Goal: Transaction & Acquisition: Purchase product/service

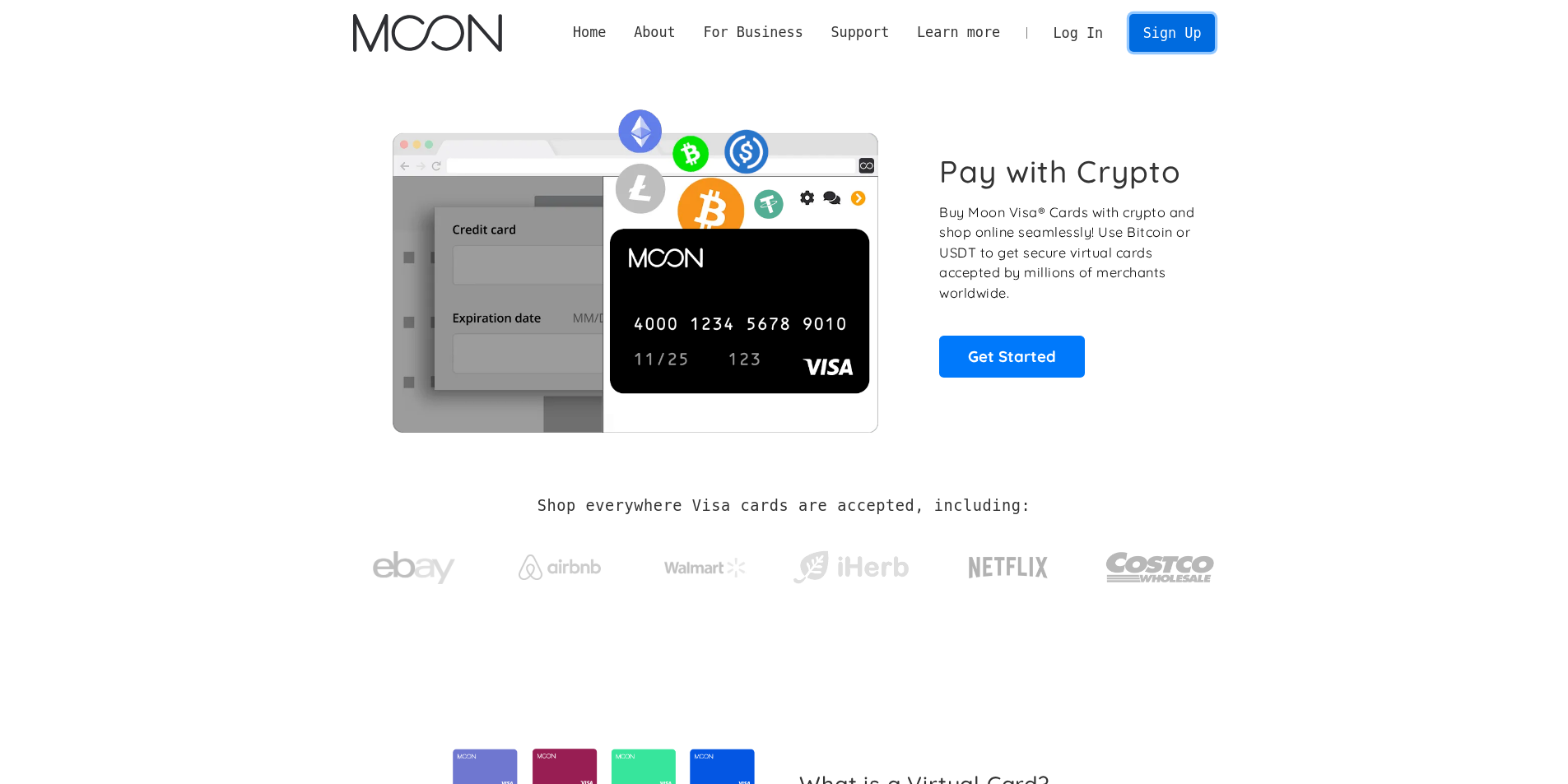
click at [1180, 41] on link "Sign Up" at bounding box center [1171, 32] width 86 height 37
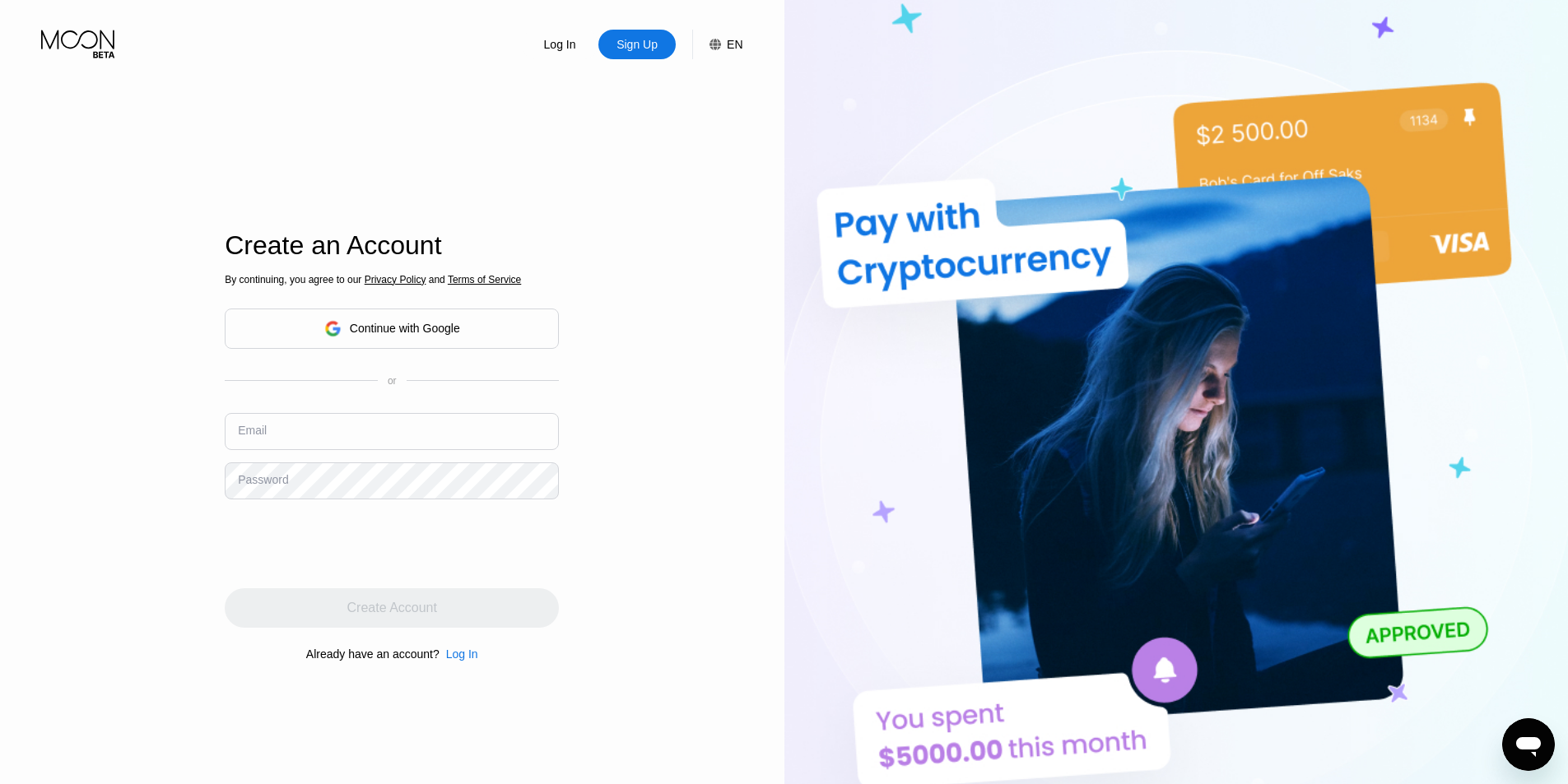
click at [328, 433] on input "text" at bounding box center [391, 431] width 334 height 37
type input "[EMAIL_ADDRESS][DOMAIN_NAME]"
click at [130, 474] on div "Log In Sign Up EN Language English Save Create an Account By continuing, you ag…" at bounding box center [392, 431] width 784 height 862
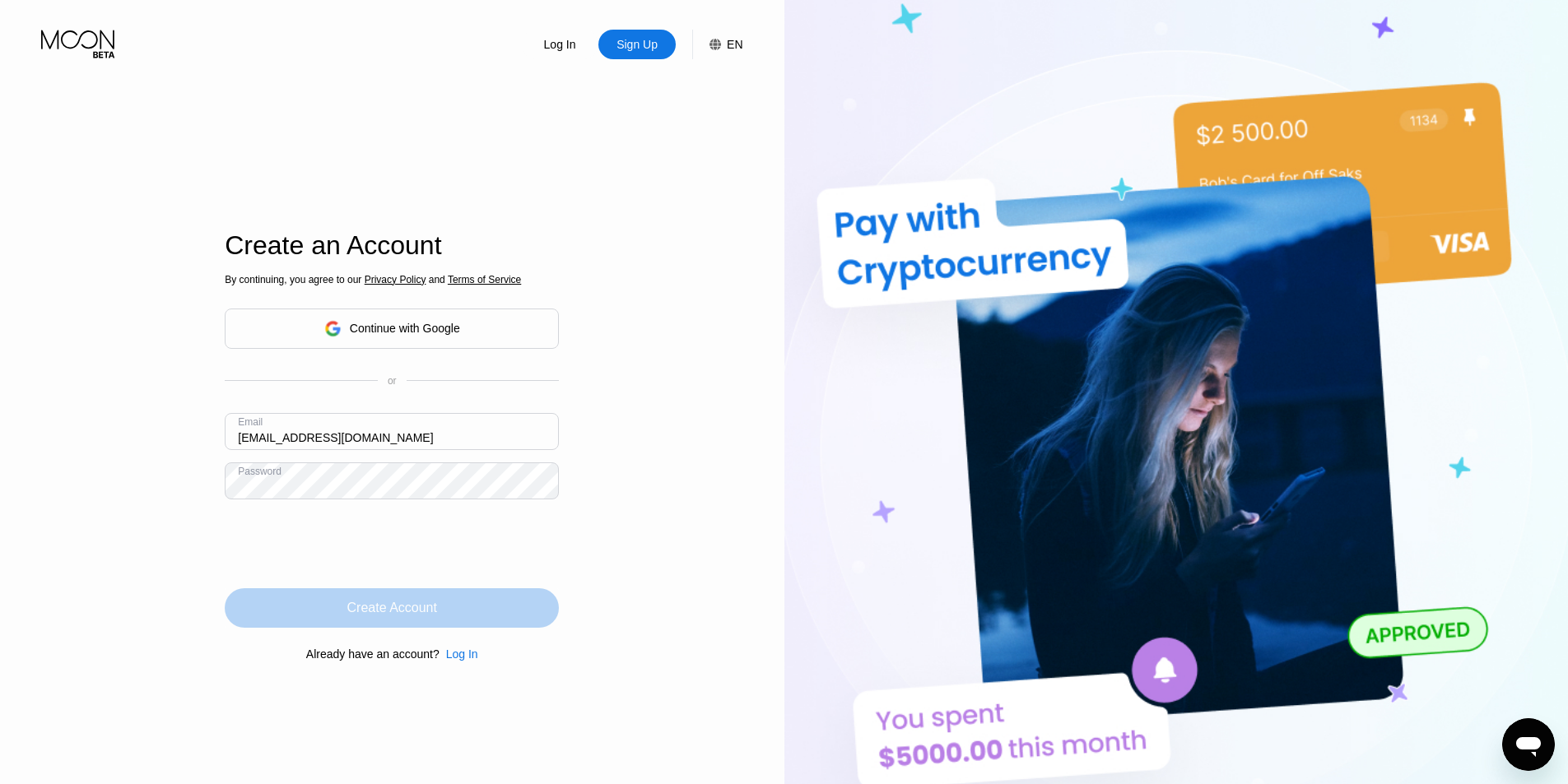
click at [415, 596] on div "Create Account" at bounding box center [391, 607] width 334 height 39
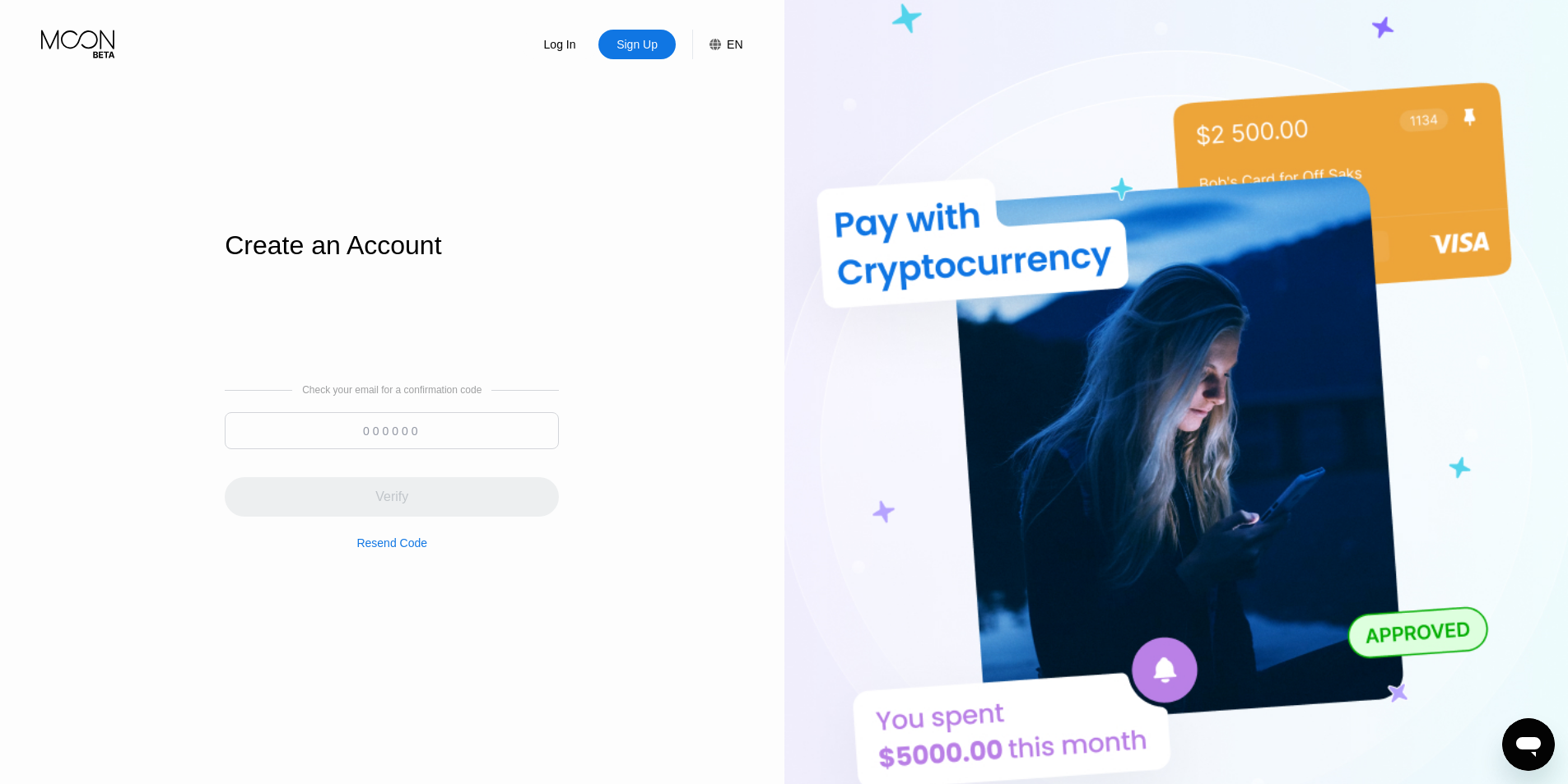
click at [367, 430] on input at bounding box center [391, 431] width 334 height 37
paste input "266833"
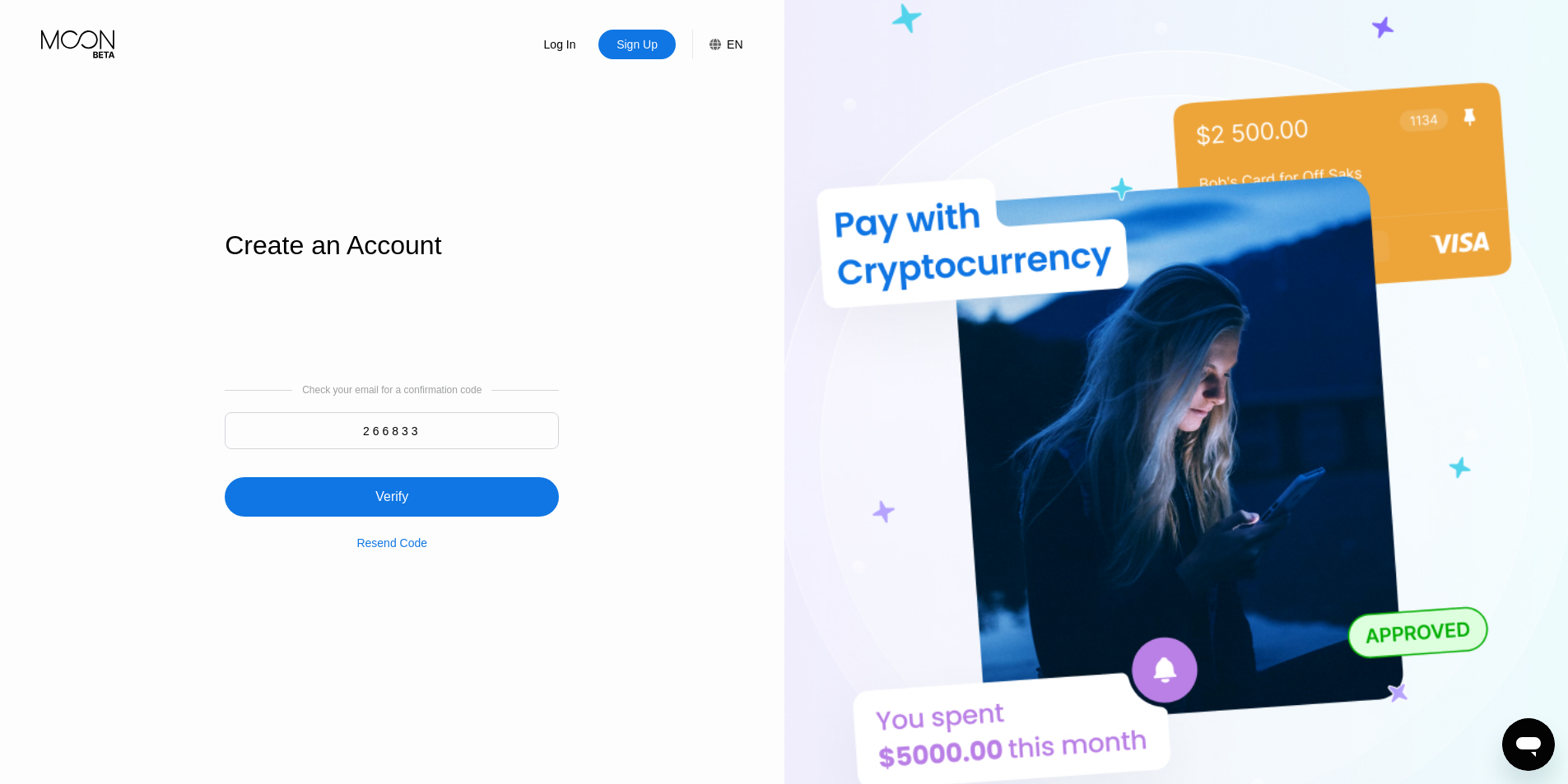
type input "266833"
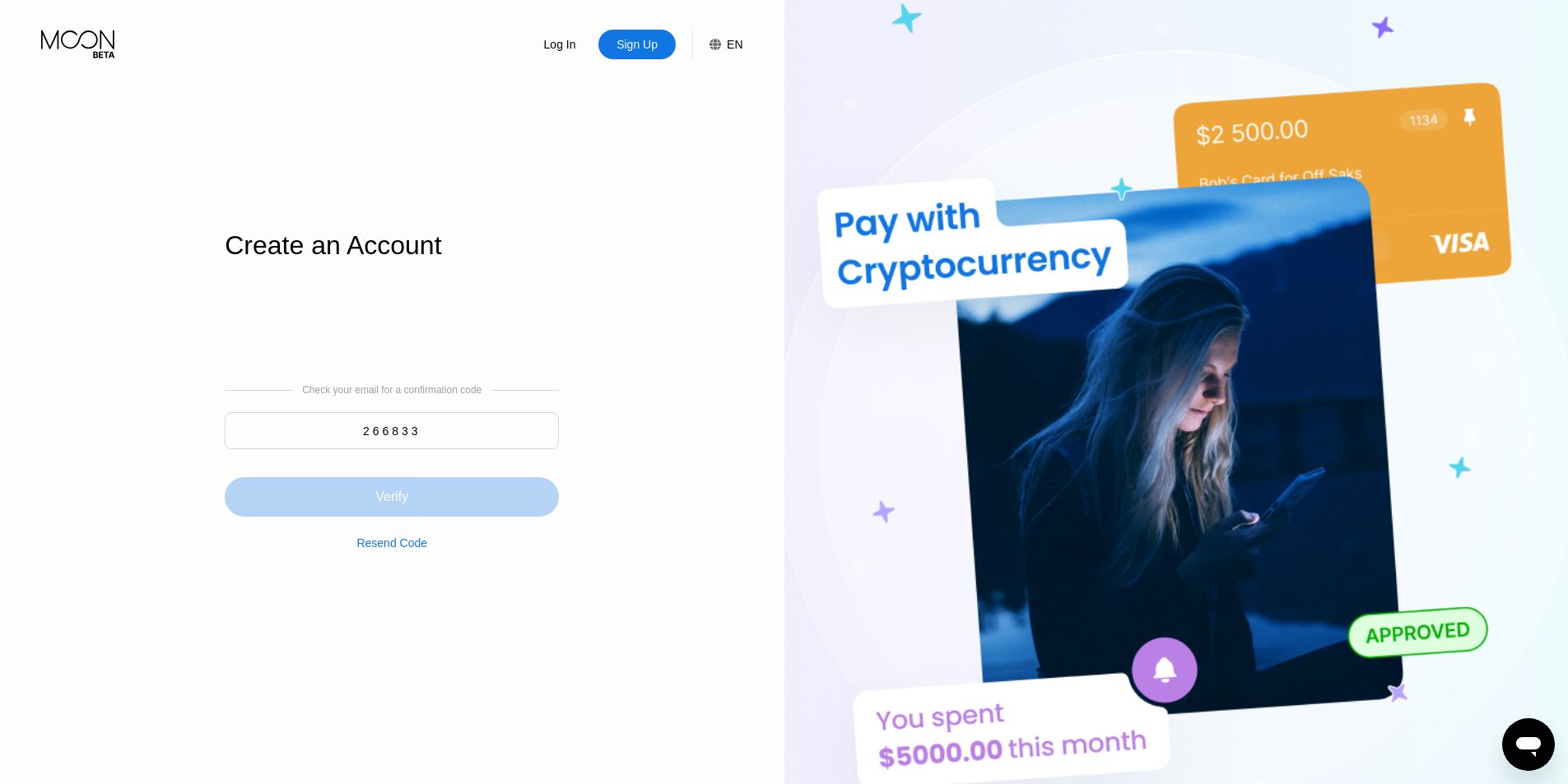
click at [402, 500] on div "Verify" at bounding box center [392, 496] width 33 height 16
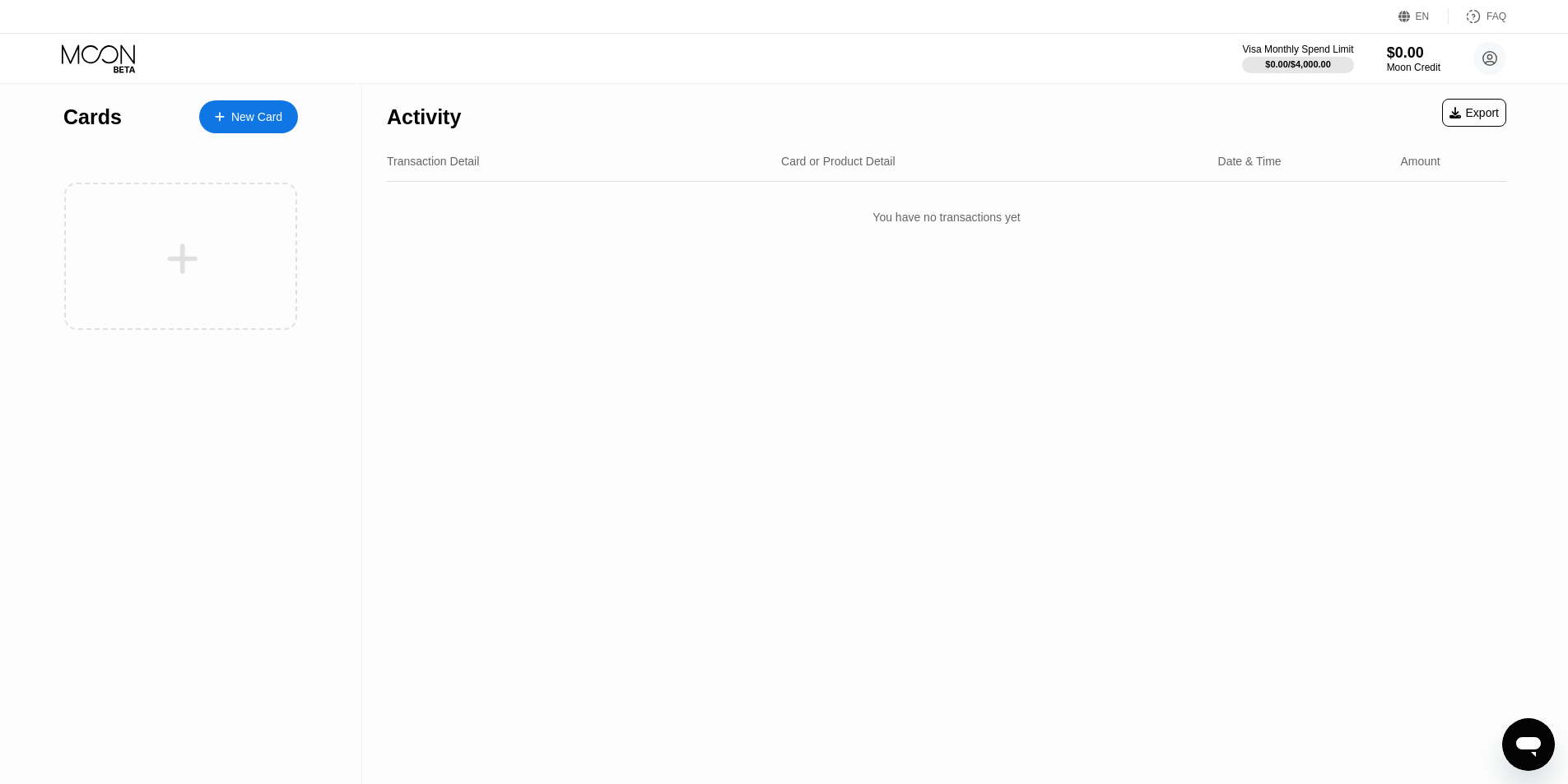
click at [238, 110] on div "New Card" at bounding box center [257, 117] width 51 height 14
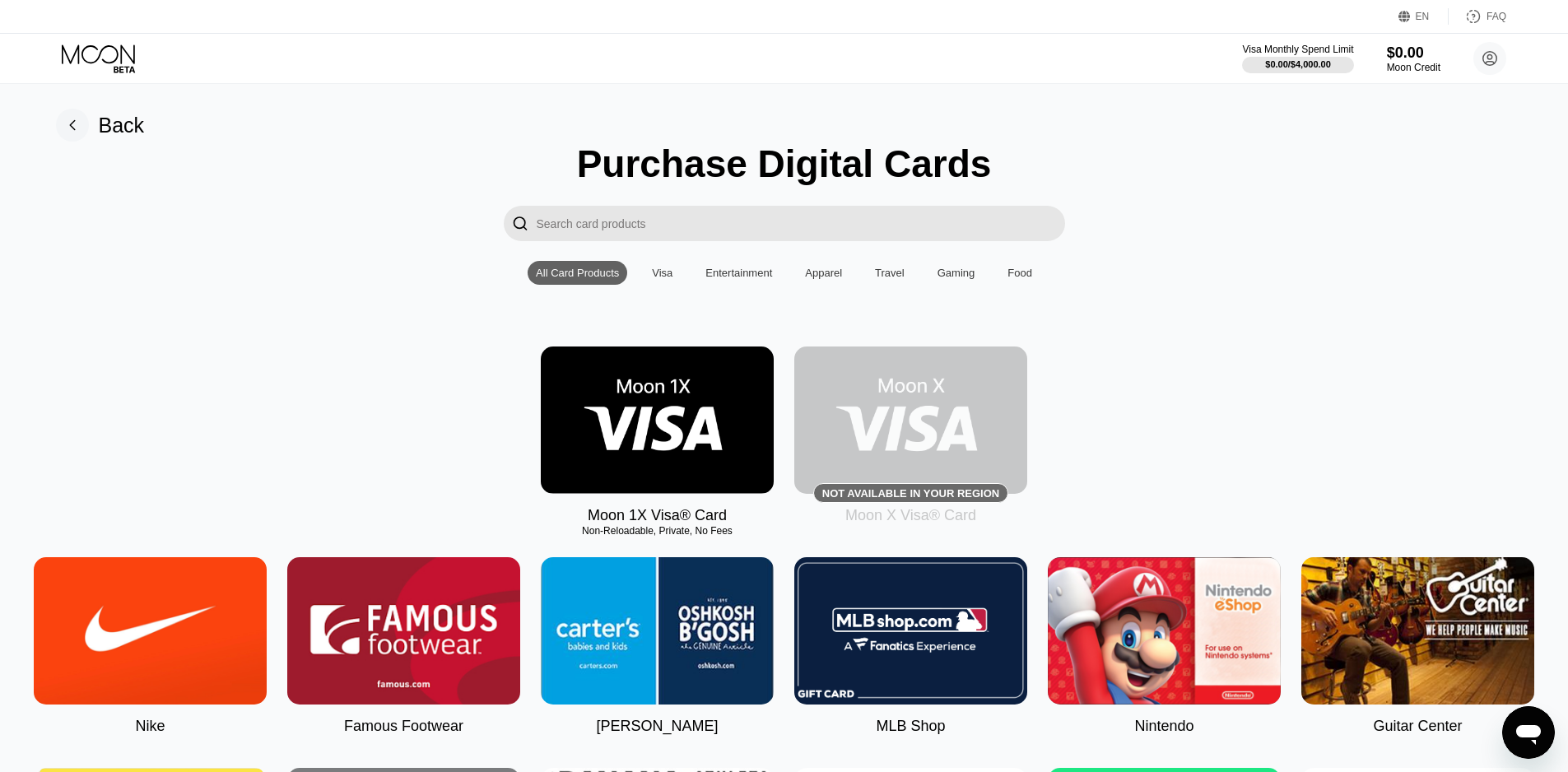
click at [651, 432] on img at bounding box center [657, 420] width 233 height 147
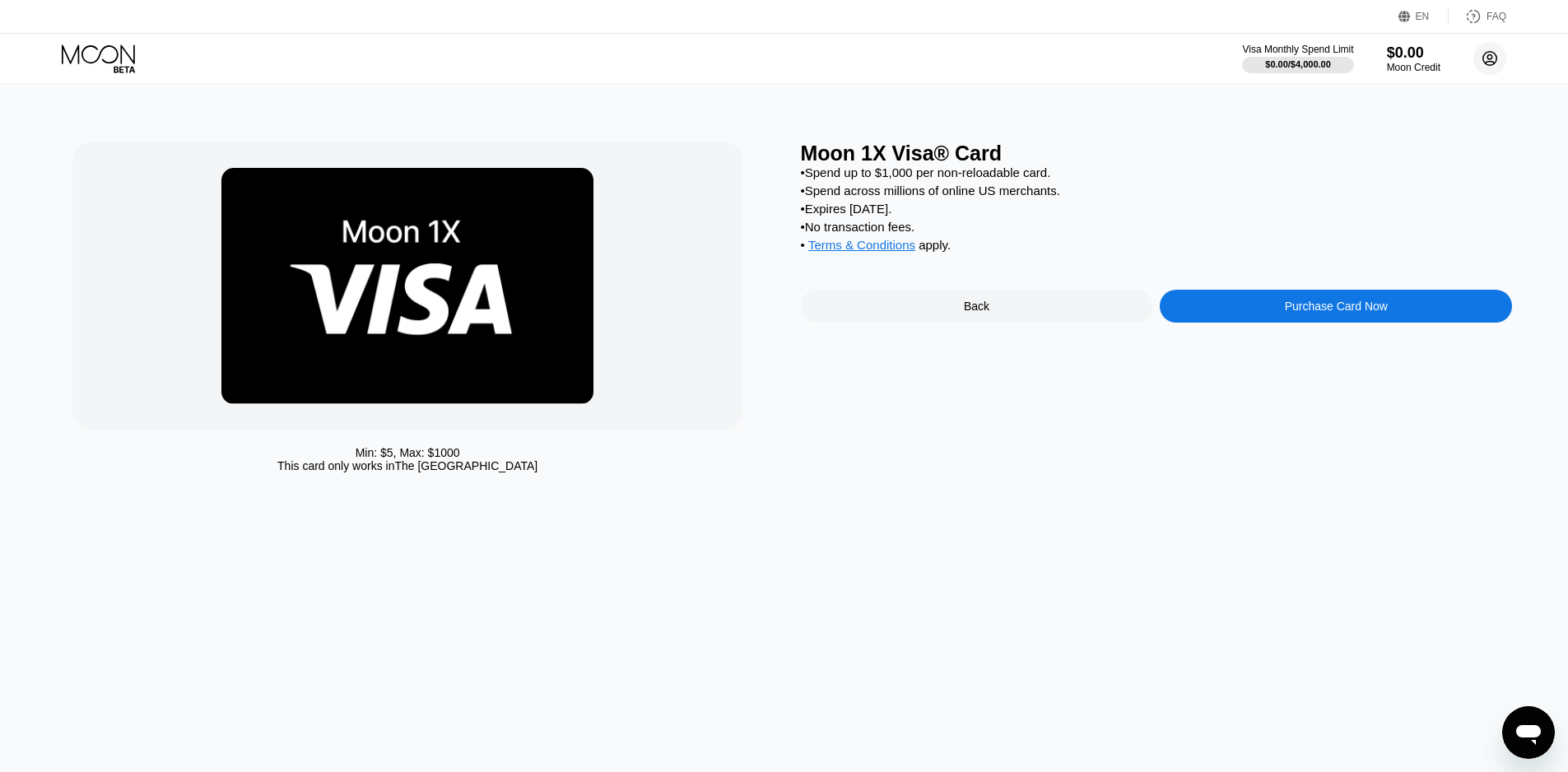
click at [1497, 60] on circle at bounding box center [1489, 58] width 33 height 33
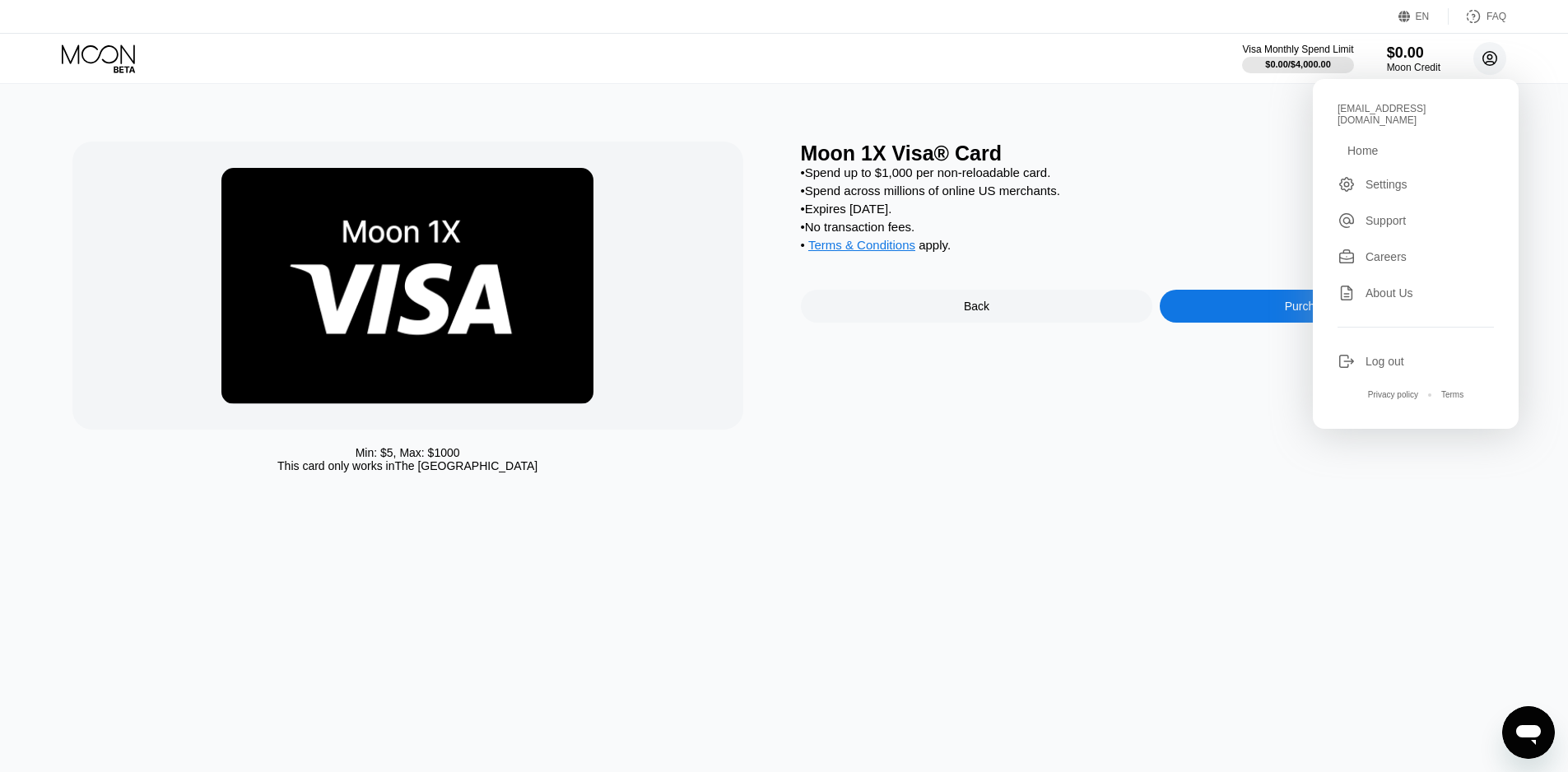
click at [1497, 60] on circle at bounding box center [1489, 58] width 33 height 33
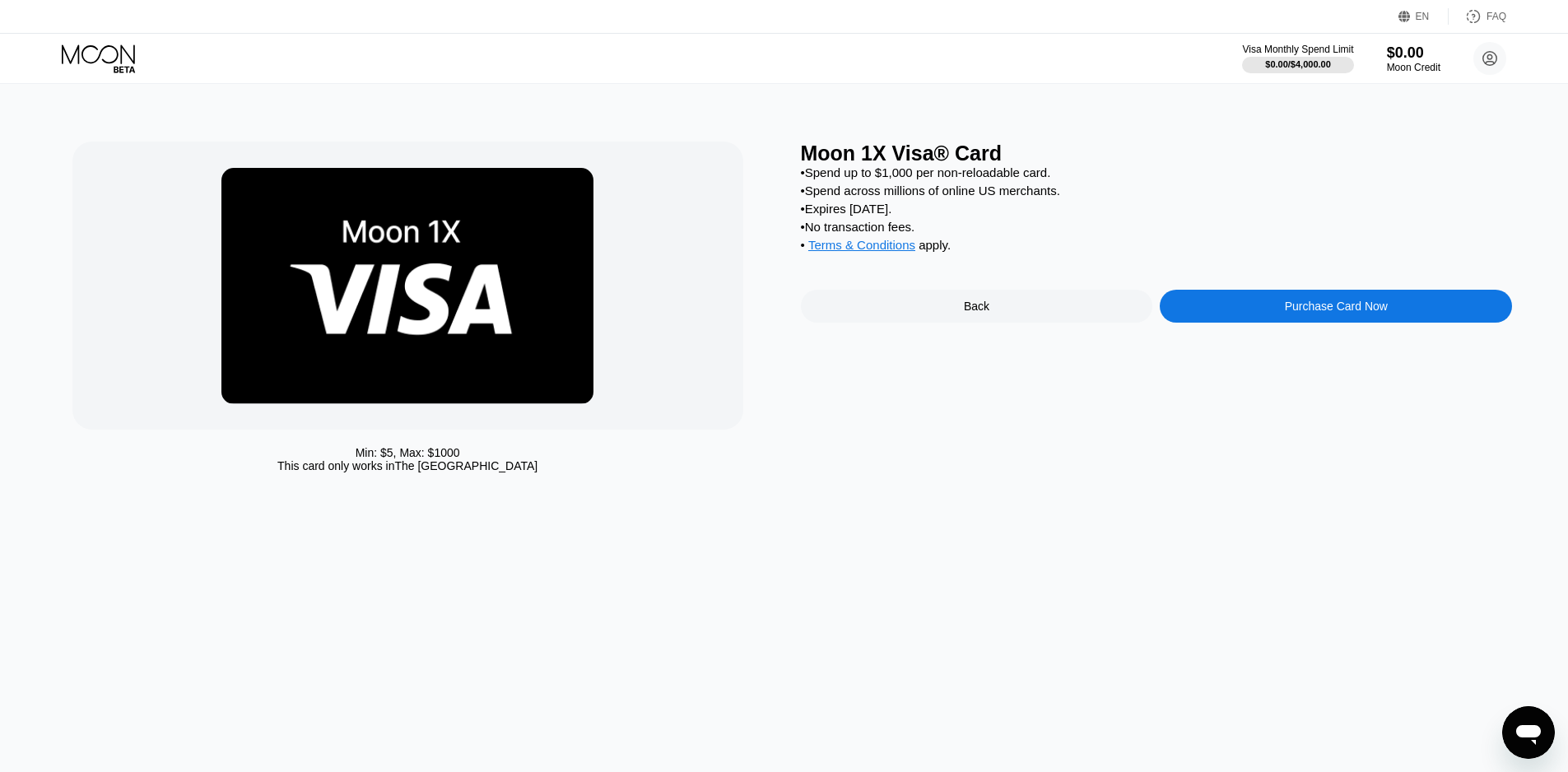
drag, startPoint x: 303, startPoint y: 40, endPoint x: 329, endPoint y: 0, distance: 47.7
click at [304, 40] on div "Visa Monthly Spend Limit $0.00 / $4,000.00 $0.00 Moon Credit [EMAIL_ADDRESS][DO…" at bounding box center [784, 59] width 1568 height 49
click at [1327, 311] on div "Purchase Card Now" at bounding box center [1335, 306] width 352 height 33
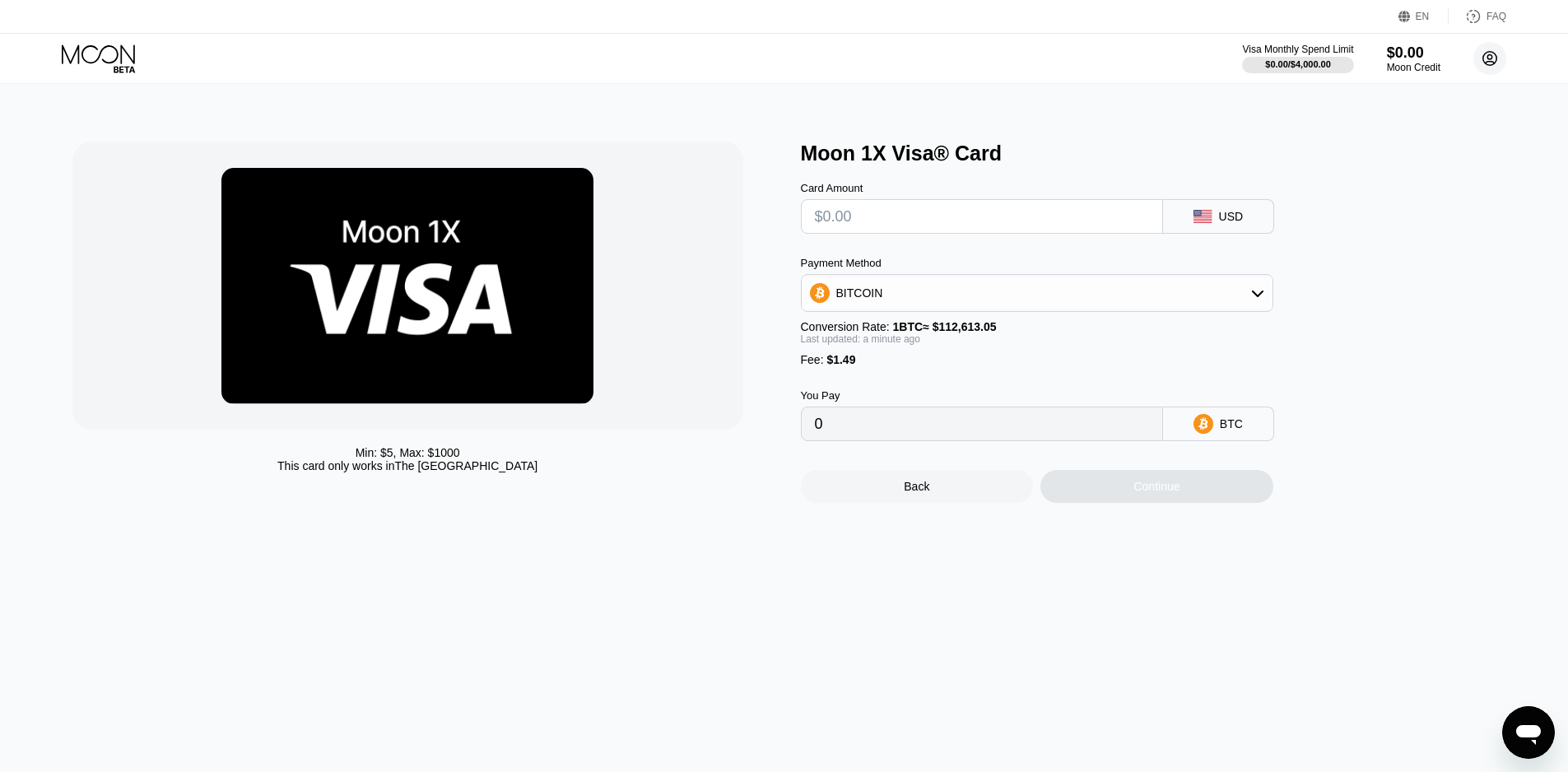
click at [1492, 58] on icon at bounding box center [1489, 58] width 33 height 33
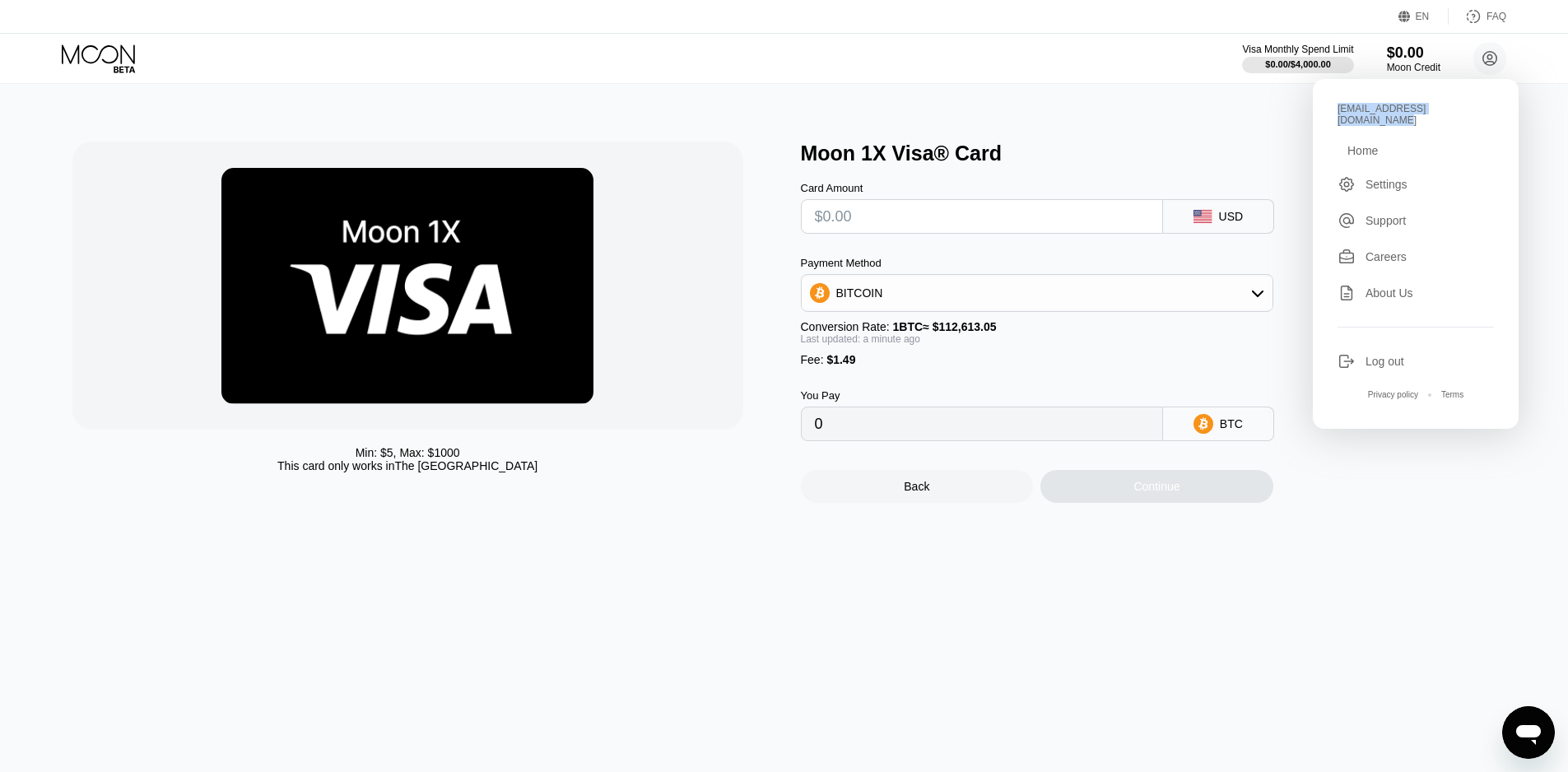
drag, startPoint x: 1475, startPoint y: 111, endPoint x: 1333, endPoint y: 109, distance: 142.0
click at [1333, 109] on div "evelinbrown3321@hotmail.com Home Settings Support Careers About Us Log out Priv…" at bounding box center [1415, 254] width 206 height 350
copy div "[EMAIL_ADDRESS][DOMAIN_NAME]"
click at [883, 304] on div "BITCOIN" at bounding box center [1037, 292] width 471 height 33
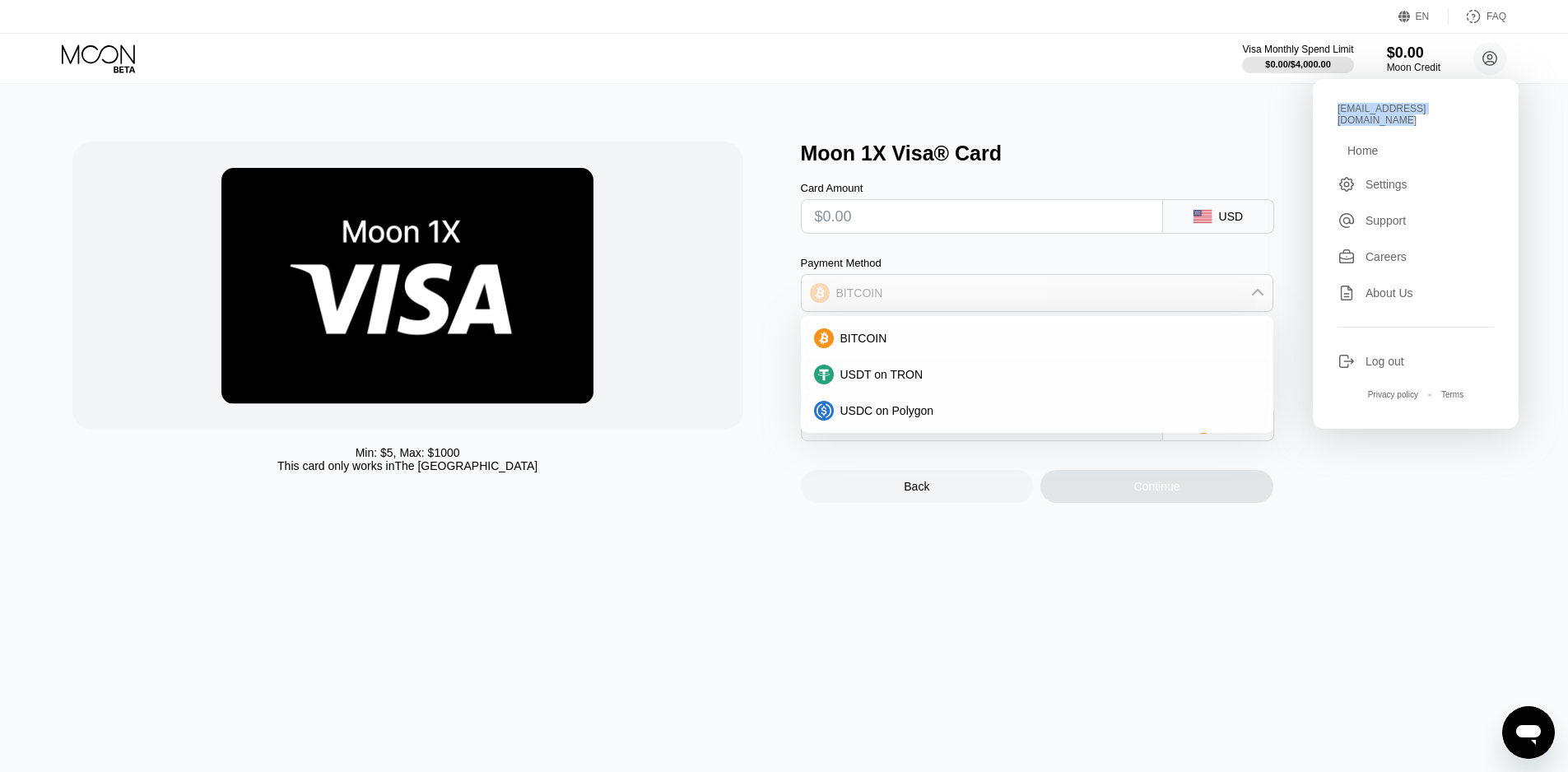
click at [883, 304] on div "BITCOIN" at bounding box center [1037, 292] width 471 height 33
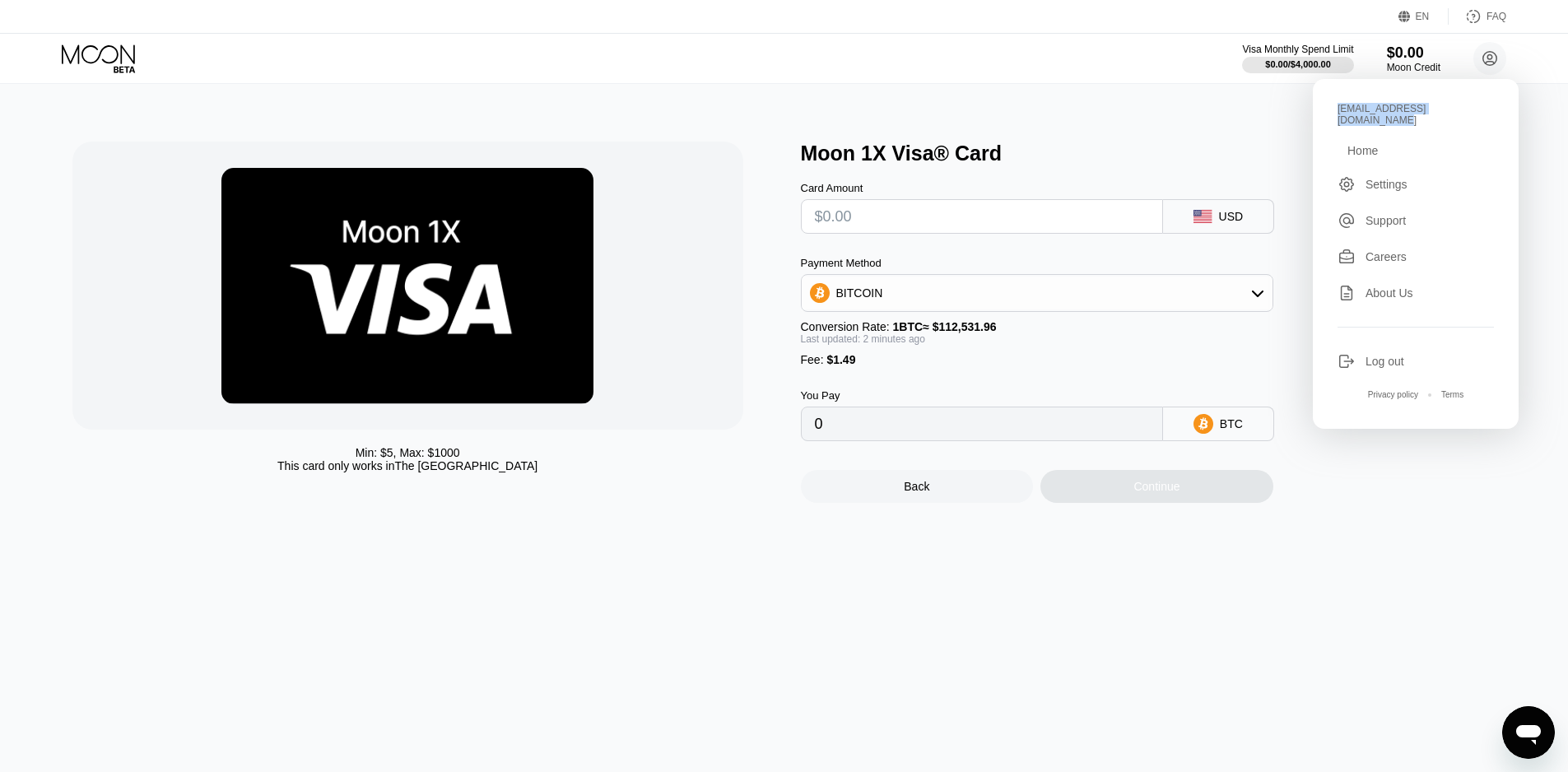
click at [895, 309] on div "BITCOIN" at bounding box center [1037, 292] width 471 height 33
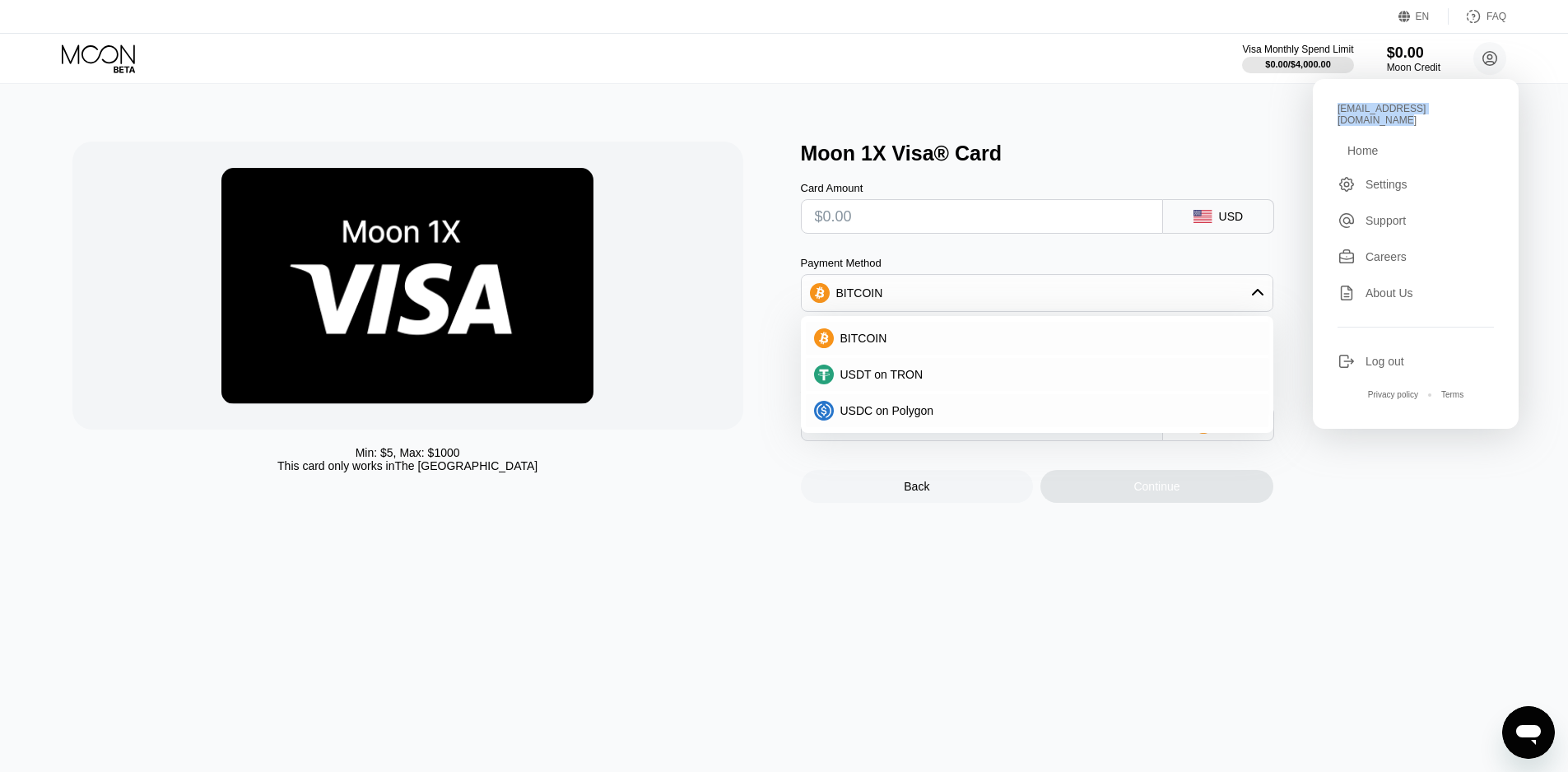
click at [1137, 141] on div "Min: $ 5 , Max: $ 1000 This card only works in The United States Moon 1X Visa® …" at bounding box center [784, 428] width 1580 height 688
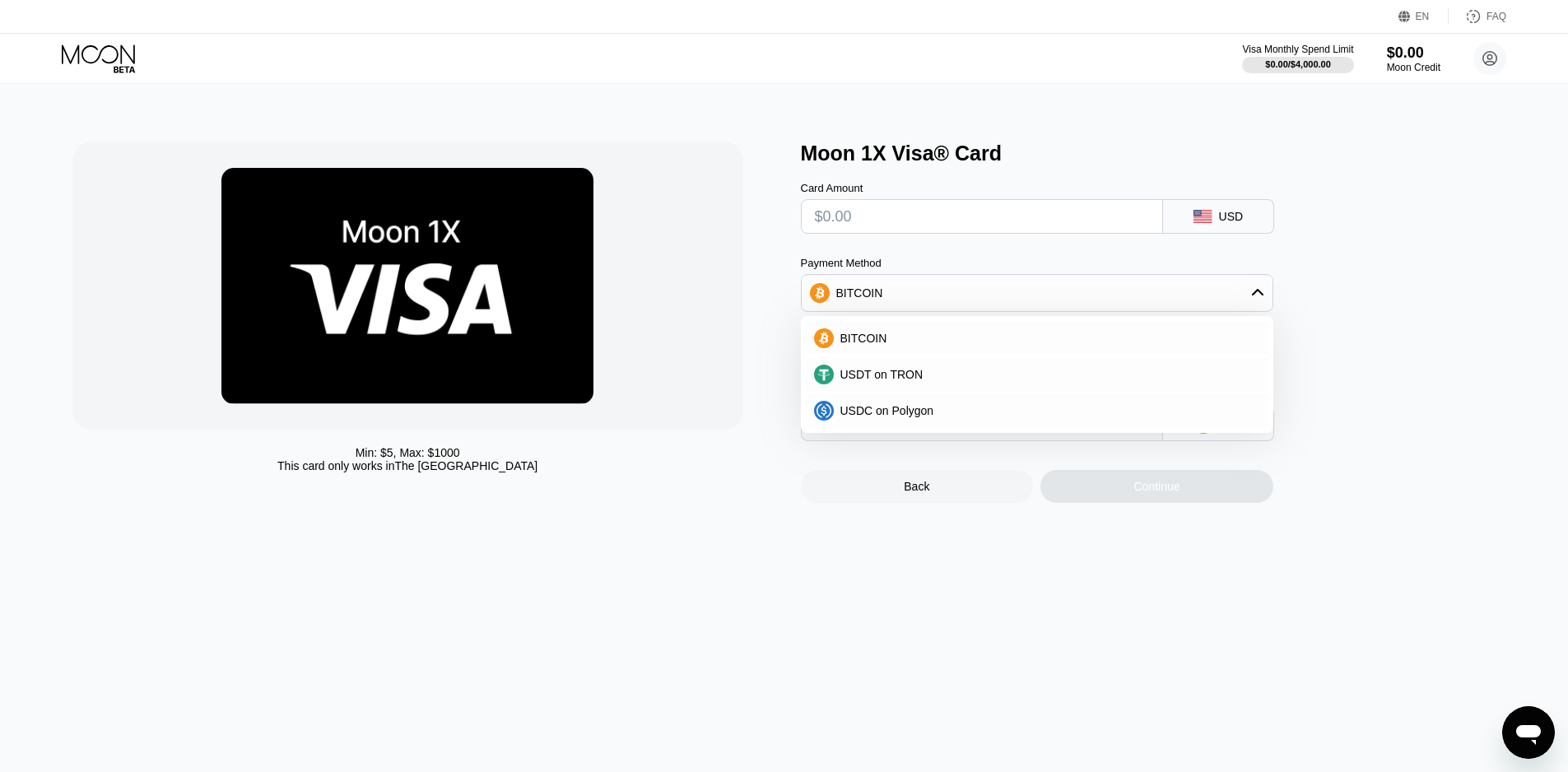
click at [1209, 293] on div "BITCOIN" at bounding box center [1037, 292] width 471 height 33
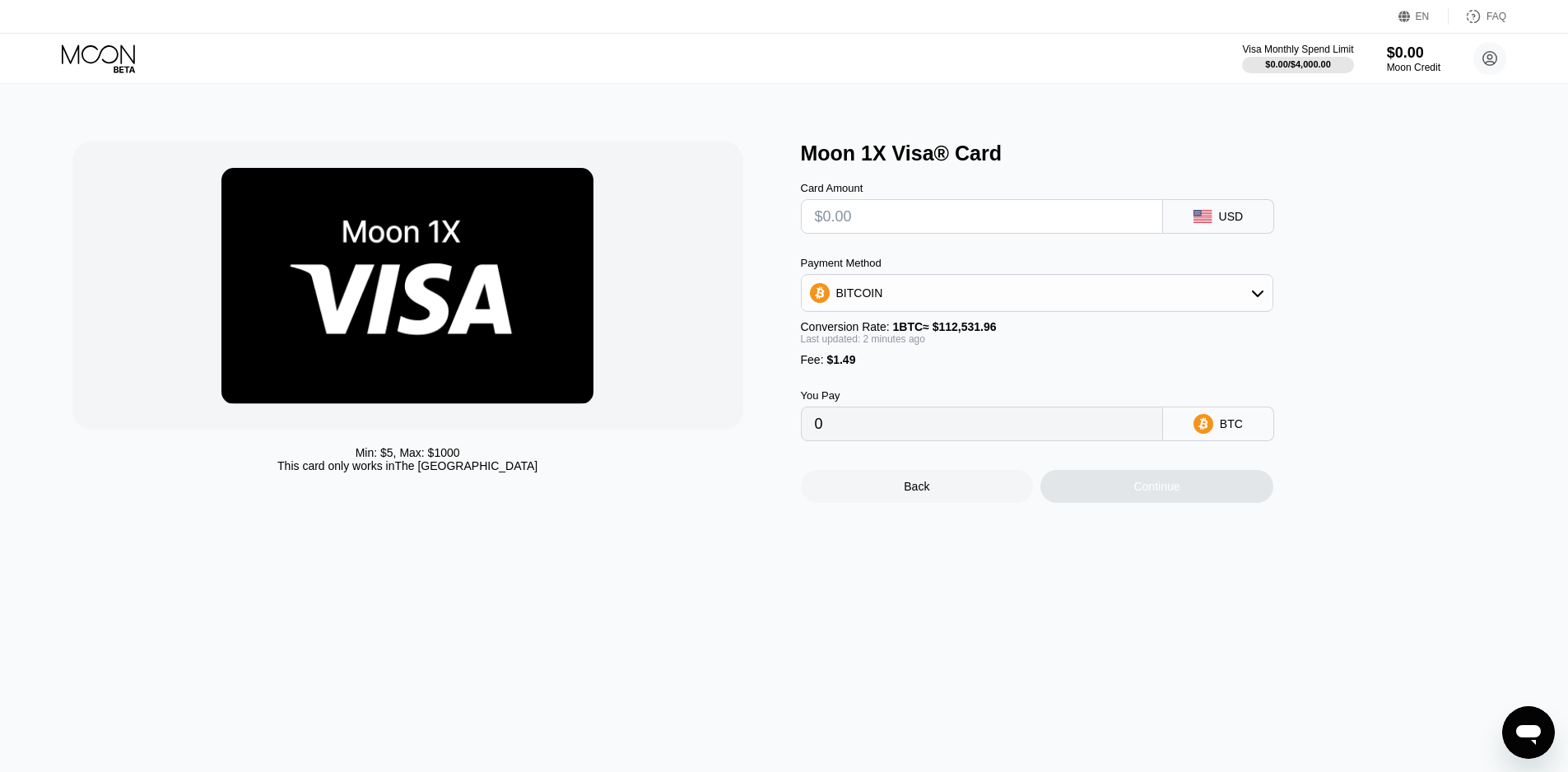
click at [1220, 440] on div "BTC" at bounding box center [1218, 423] width 111 height 35
click at [1152, 281] on div "BITCOIN" at bounding box center [1037, 292] width 473 height 38
click at [1105, 287] on div "BITCOIN" at bounding box center [1037, 292] width 471 height 33
click at [910, 380] on span "USDT on TRON" at bounding box center [882, 374] width 83 height 13
type input "0.00"
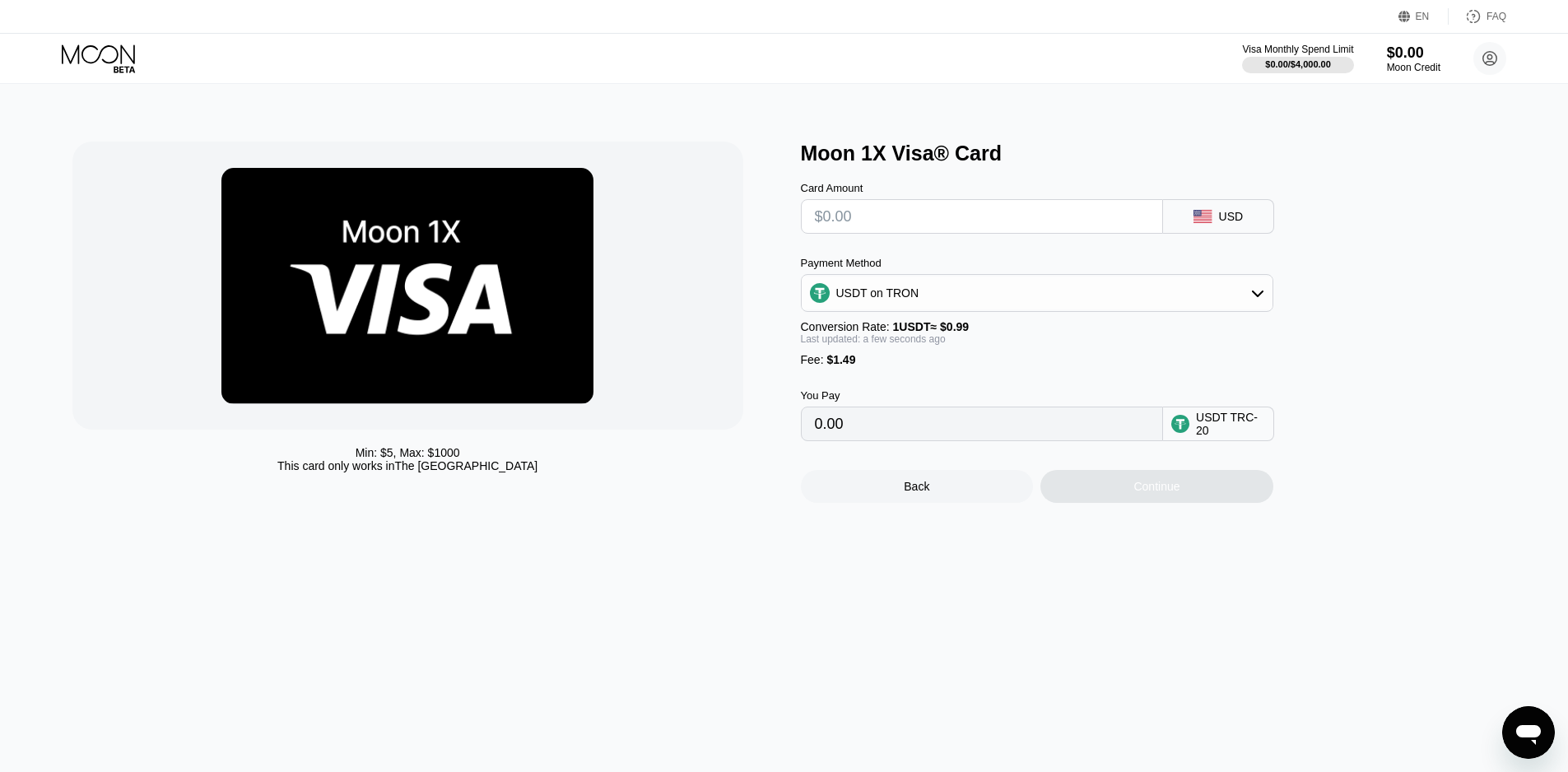
drag, startPoint x: 1531, startPoint y: 316, endPoint x: 1503, endPoint y: 307, distance: 29.4
click at [1531, 316] on div "Min: $ 5 , Max: $ 1000 This card only works in The United States Moon 1X Visa® …" at bounding box center [784, 428] width 1580 height 688
click at [902, 221] on input "text" at bounding box center [982, 216] width 334 height 33
type input "$1"
type input "2.52"
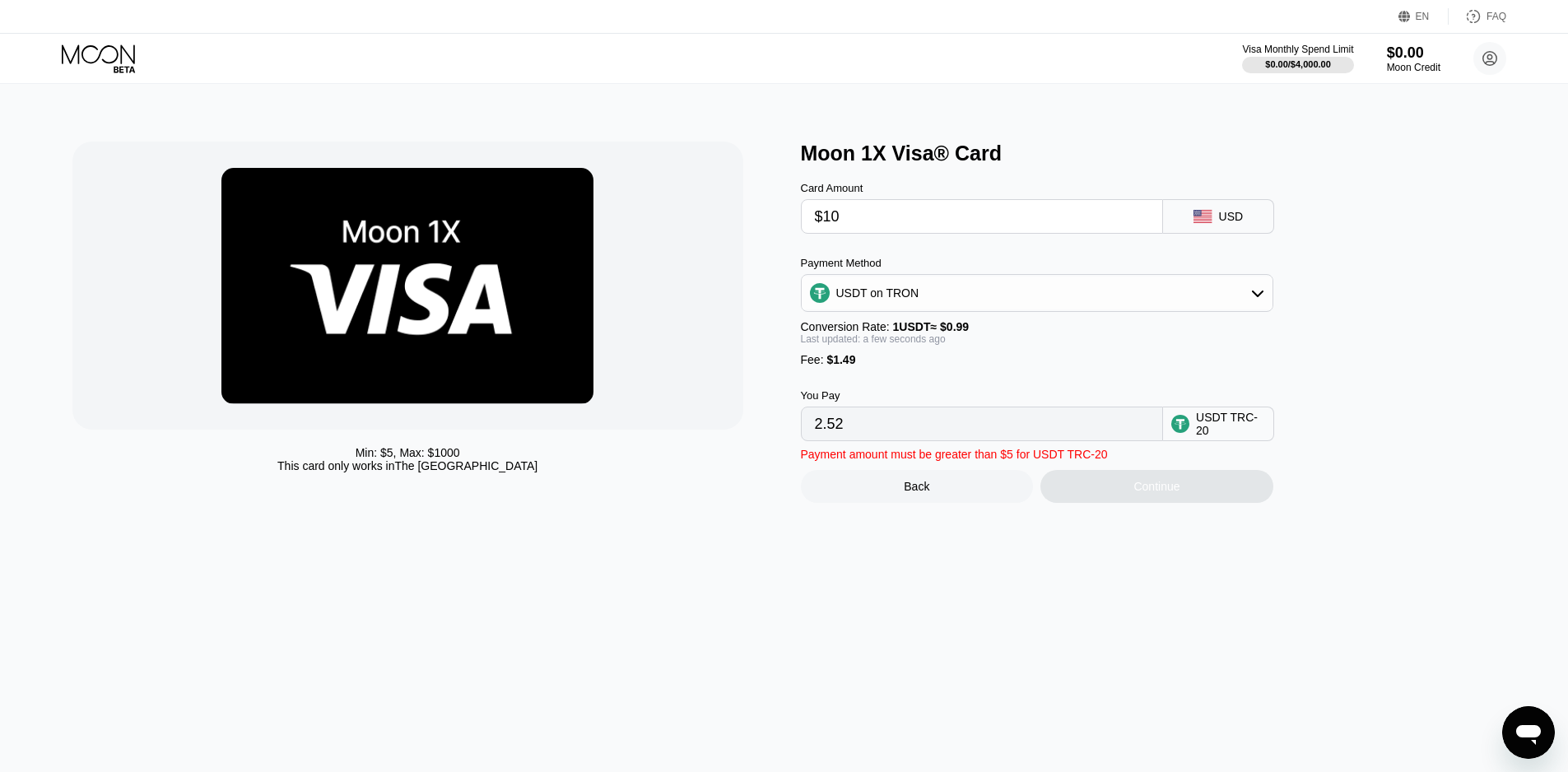
type input "$100"
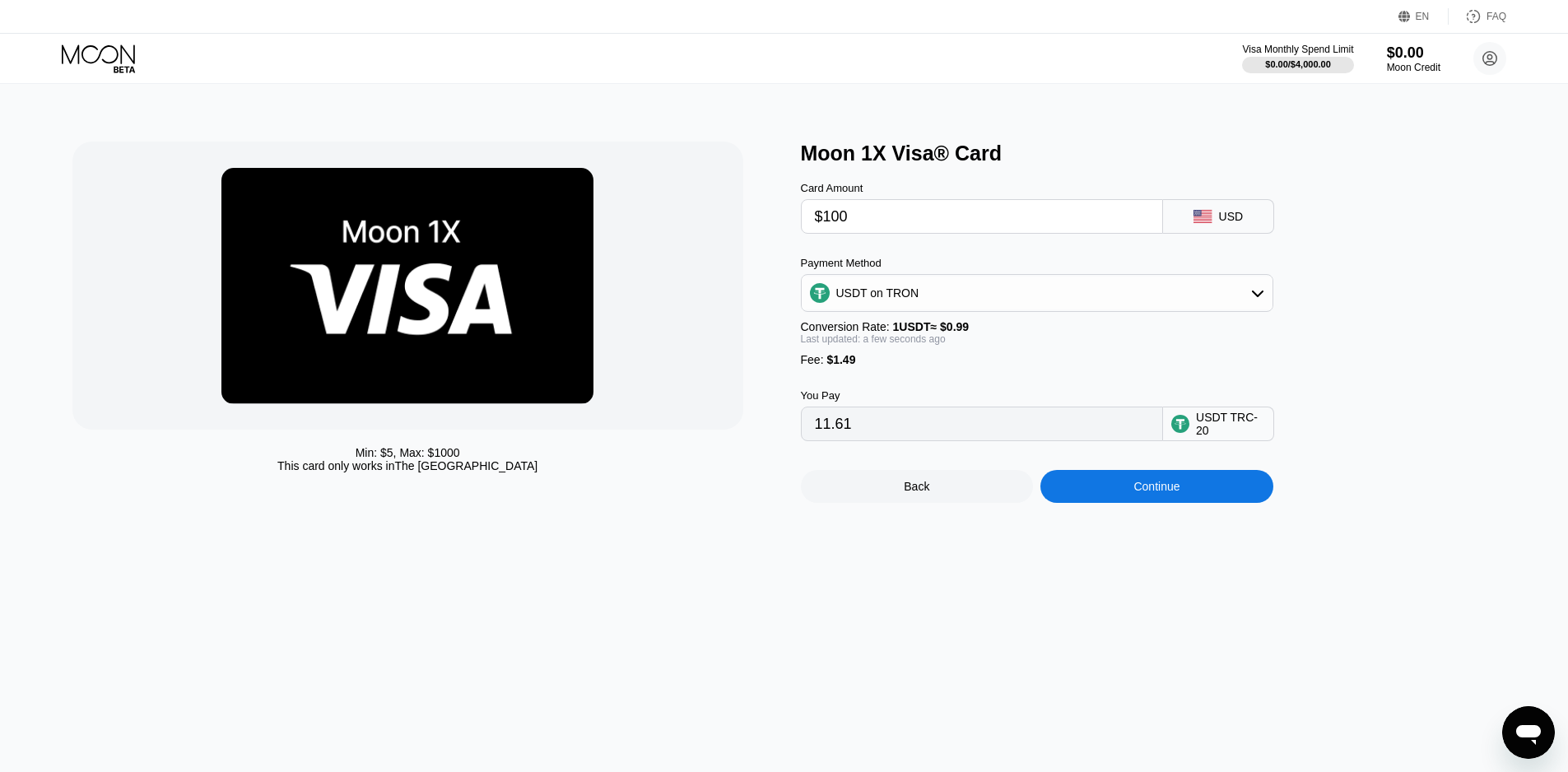
type input "102.52"
type input "$100"
click at [1146, 493] on div "Continue" at bounding box center [1156, 486] width 46 height 13
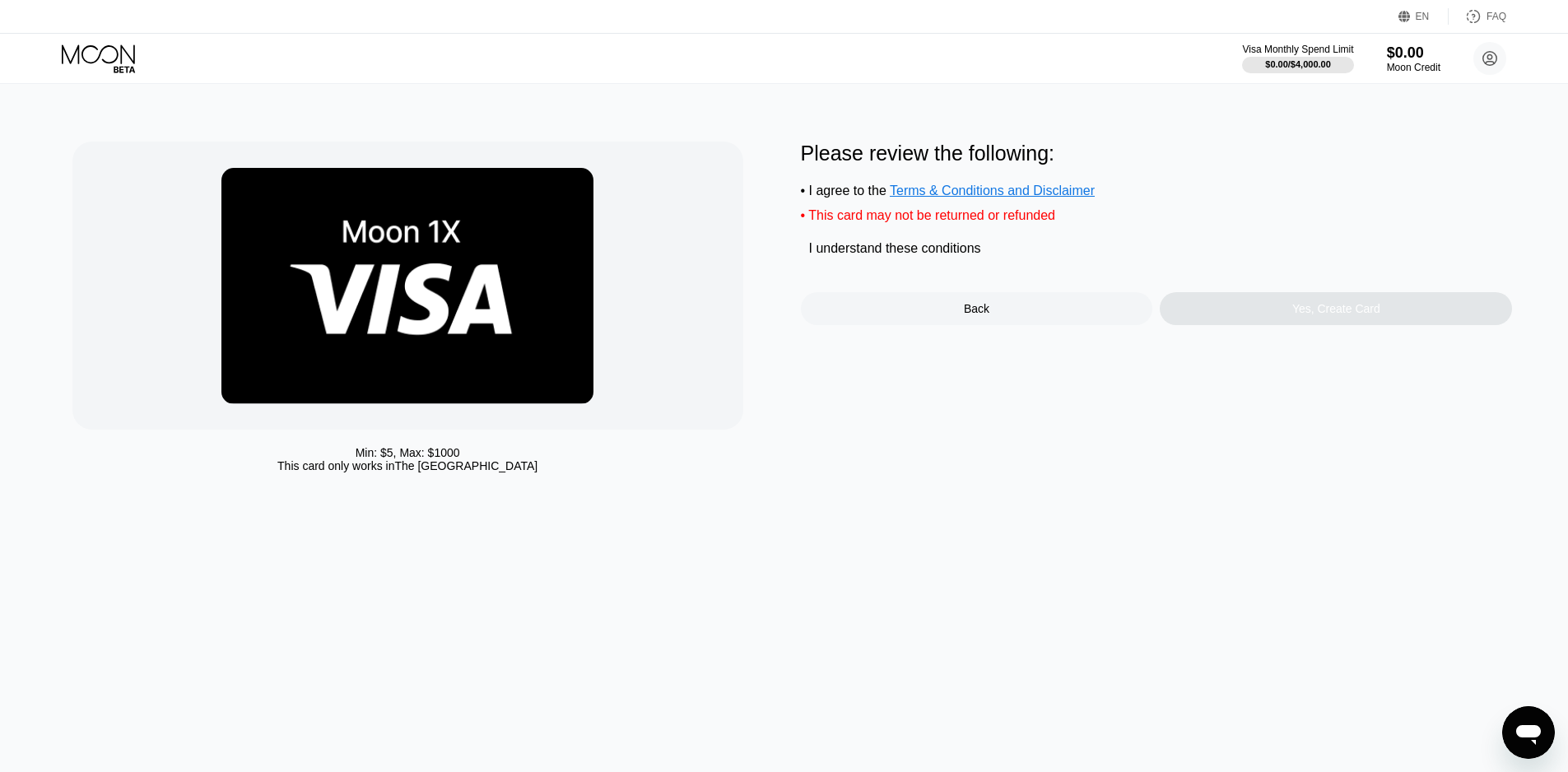
click at [795, 256] on div "Min: $ 5 , Max: $ 1000 This card only works in The United States Please review …" at bounding box center [784, 311] width 1424 height 339
click at [803, 258] on div "" at bounding box center [808, 250] width 16 height 16
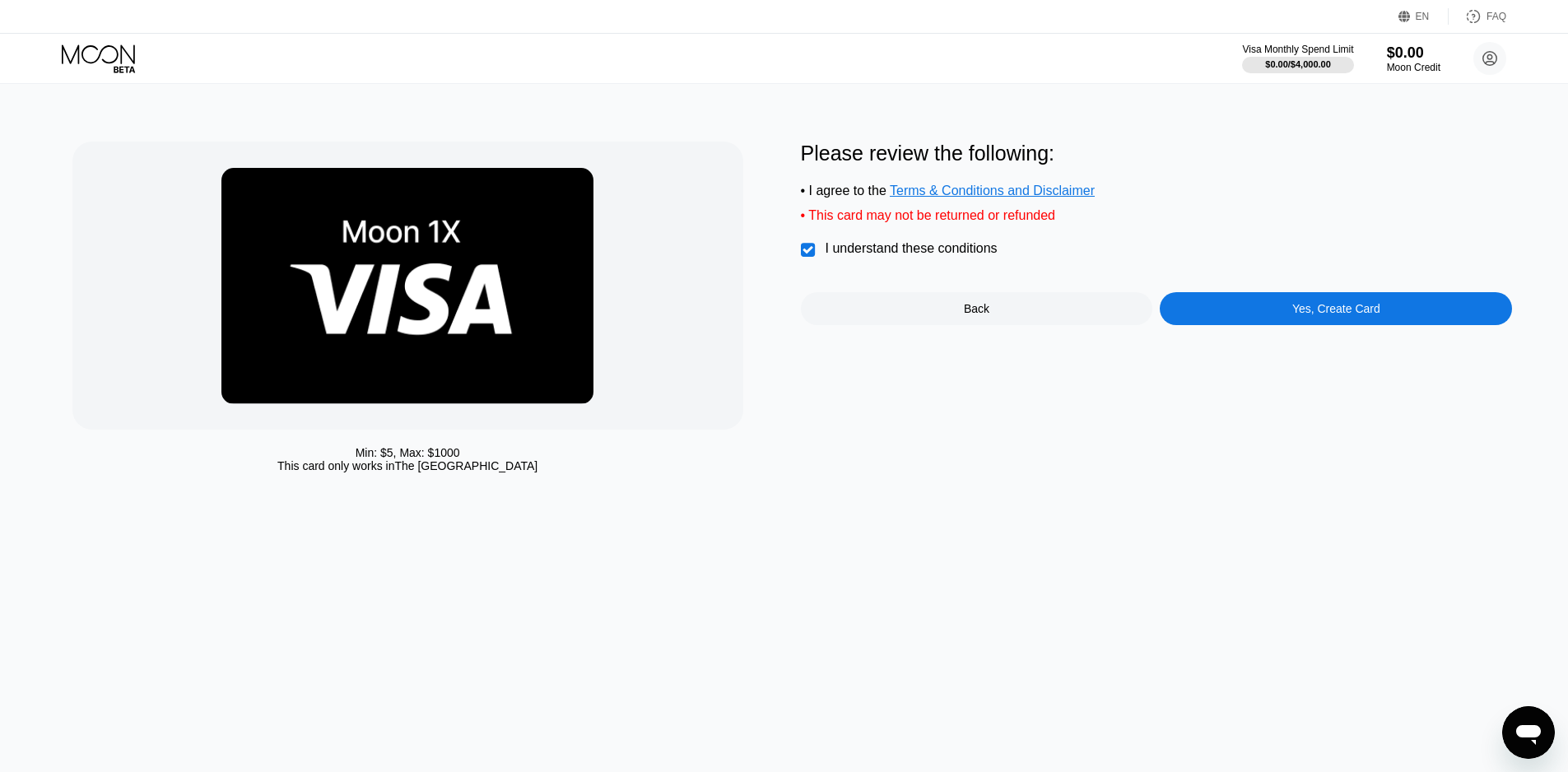
click at [1273, 314] on div "Yes, Create Card" at bounding box center [1335, 309] width 352 height 33
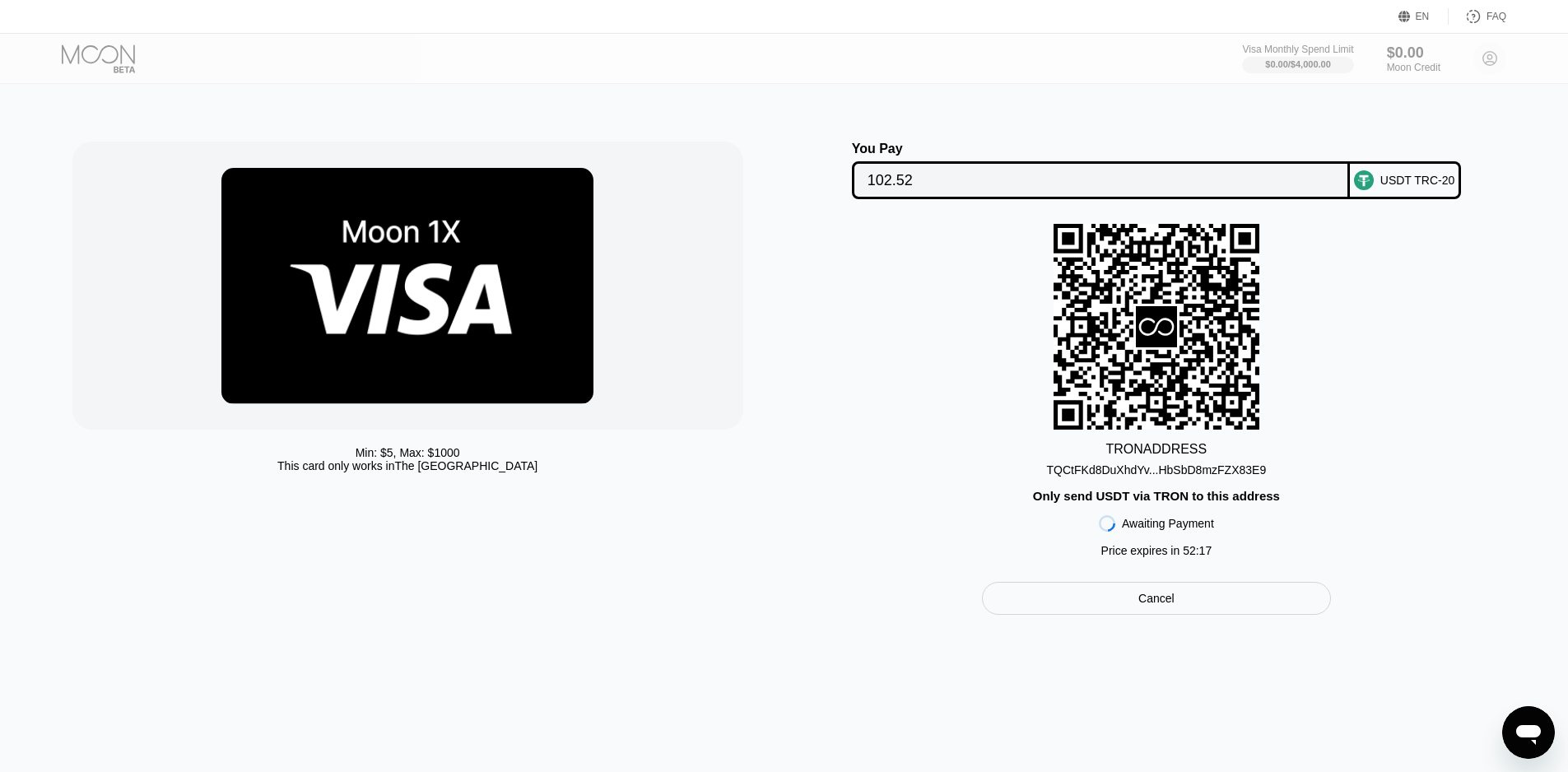
click at [1203, 472] on div "TQCtFKd8DuXhdYv...HbSbD8mzFZX83E9" at bounding box center [1157, 469] width 220 height 13
click at [890, 178] on input "102.52" at bounding box center [1101, 180] width 467 height 33
click at [1387, 174] on div "USDT TRC-20" at bounding box center [1418, 179] width 75 height 13
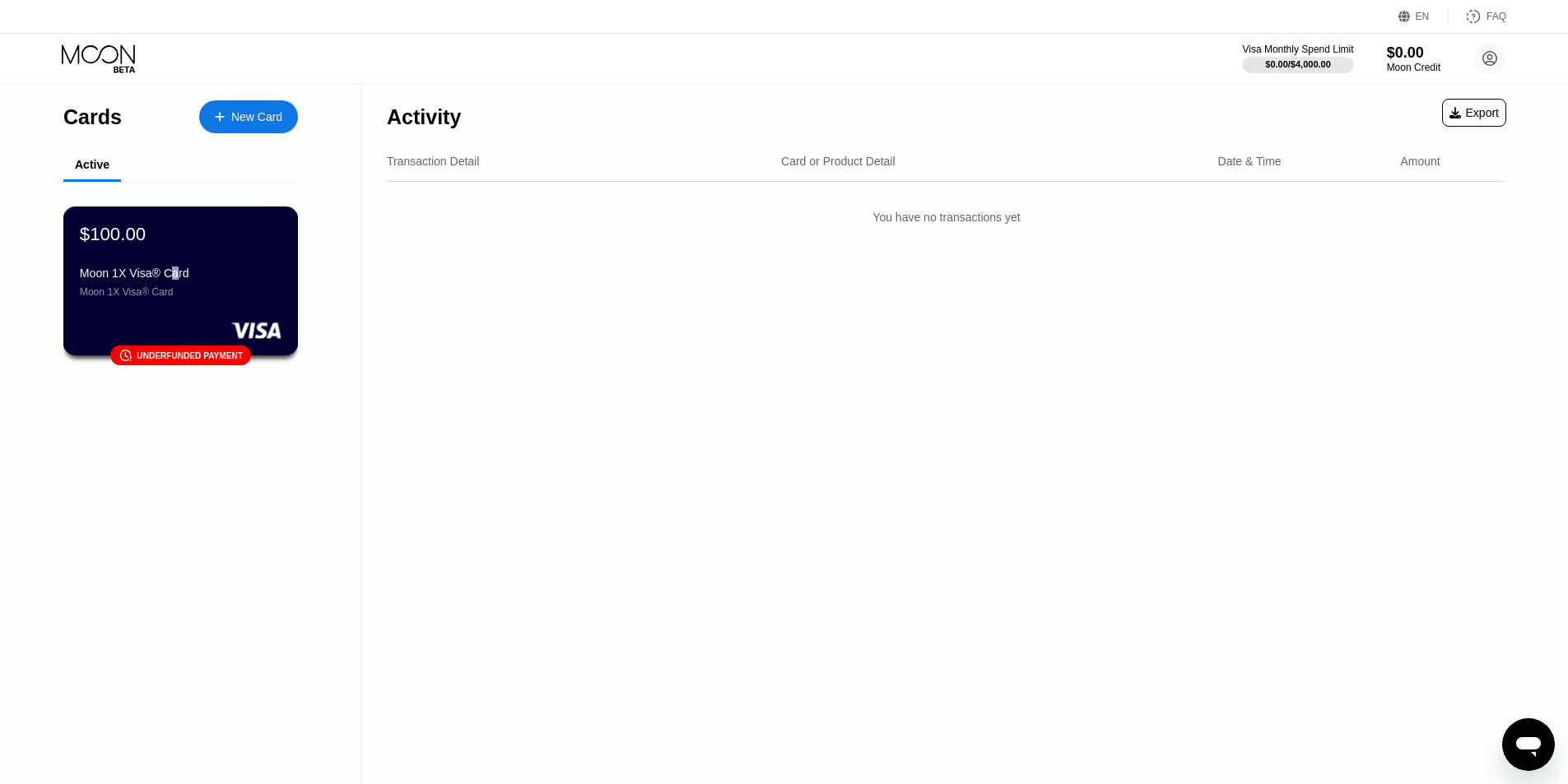
click at [173, 279] on div "Moon 1X Visa® Card" at bounding box center [180, 273] width 201 height 13
click at [241, 272] on div "Moon 1X Visa® Card" at bounding box center [180, 273] width 201 height 13
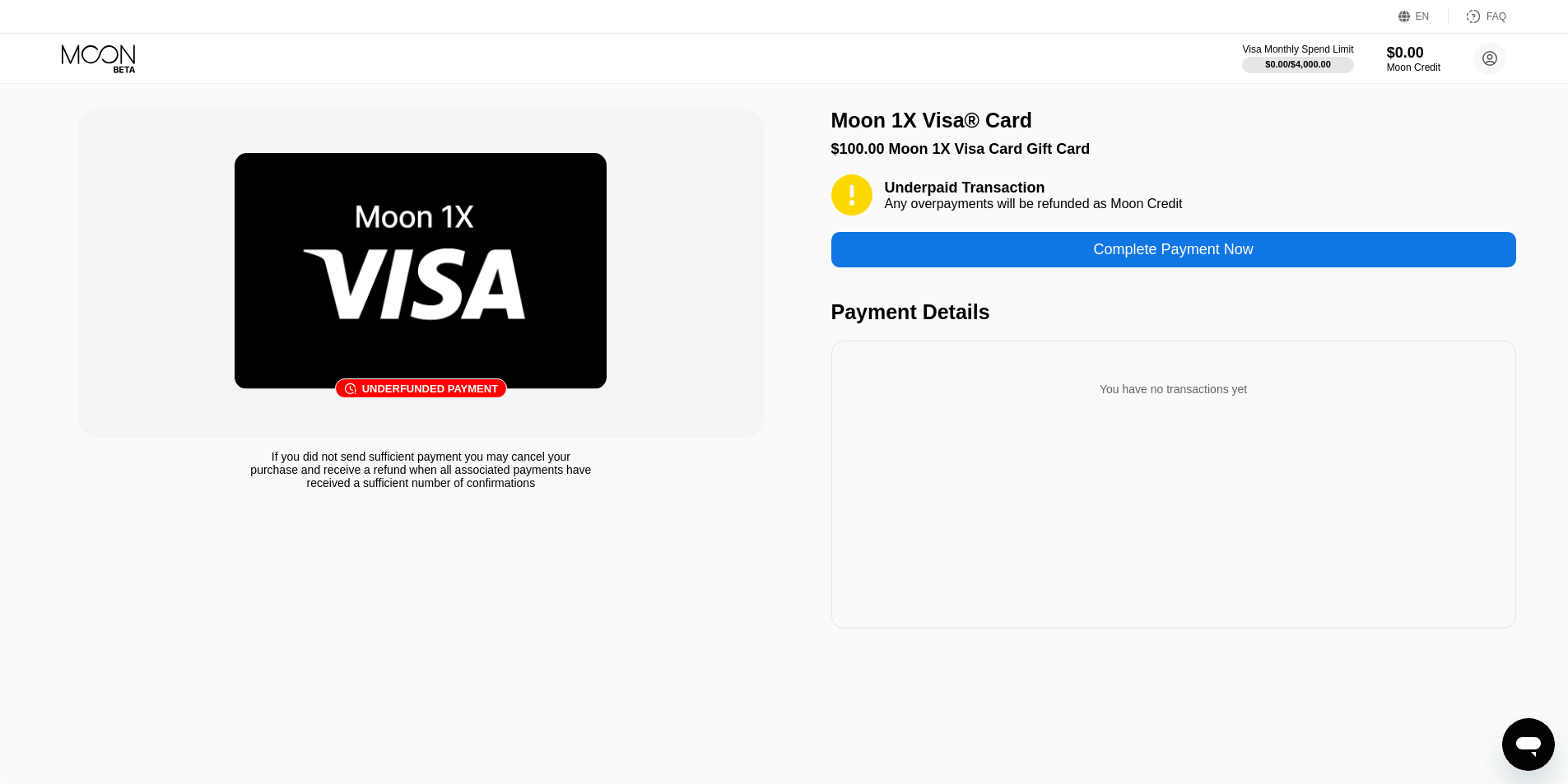
click at [423, 260] on img at bounding box center [421, 271] width 372 height 236
click at [439, 195] on img at bounding box center [421, 271] width 372 height 236
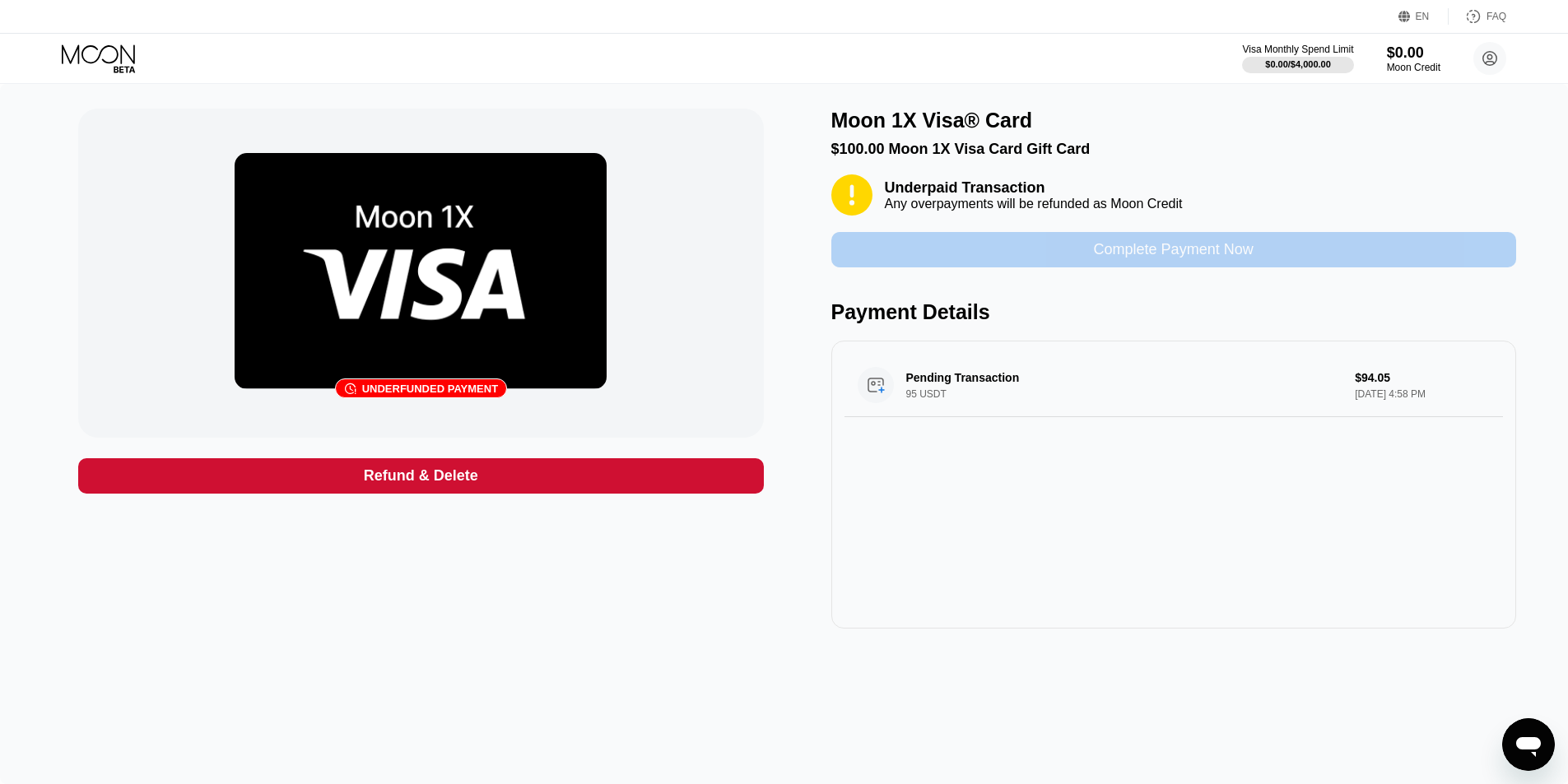
click at [1090, 247] on div "Complete Payment Now" at bounding box center [1174, 250] width 685 height 36
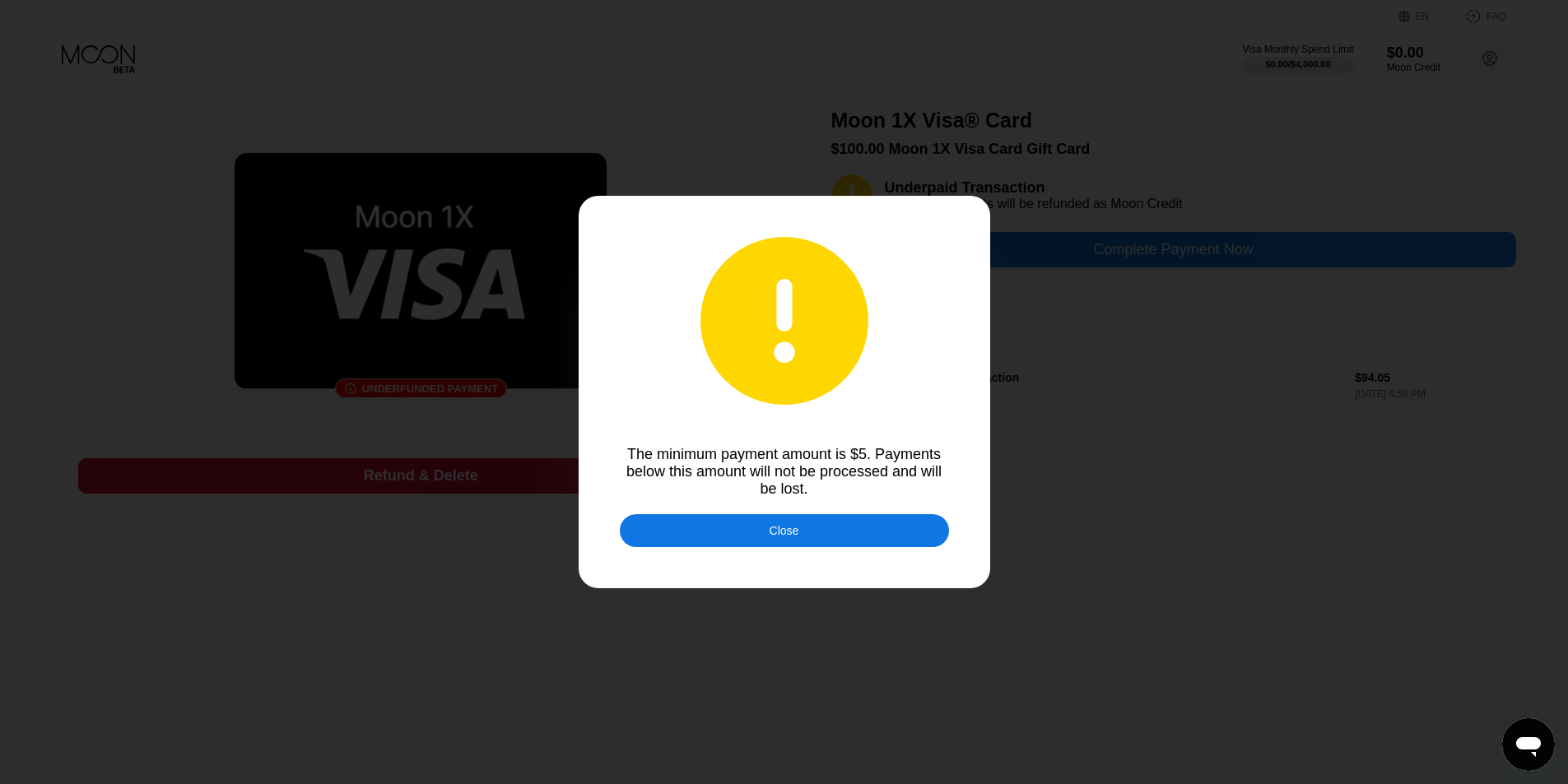
click at [807, 534] on div "Close" at bounding box center [784, 530] width 329 height 33
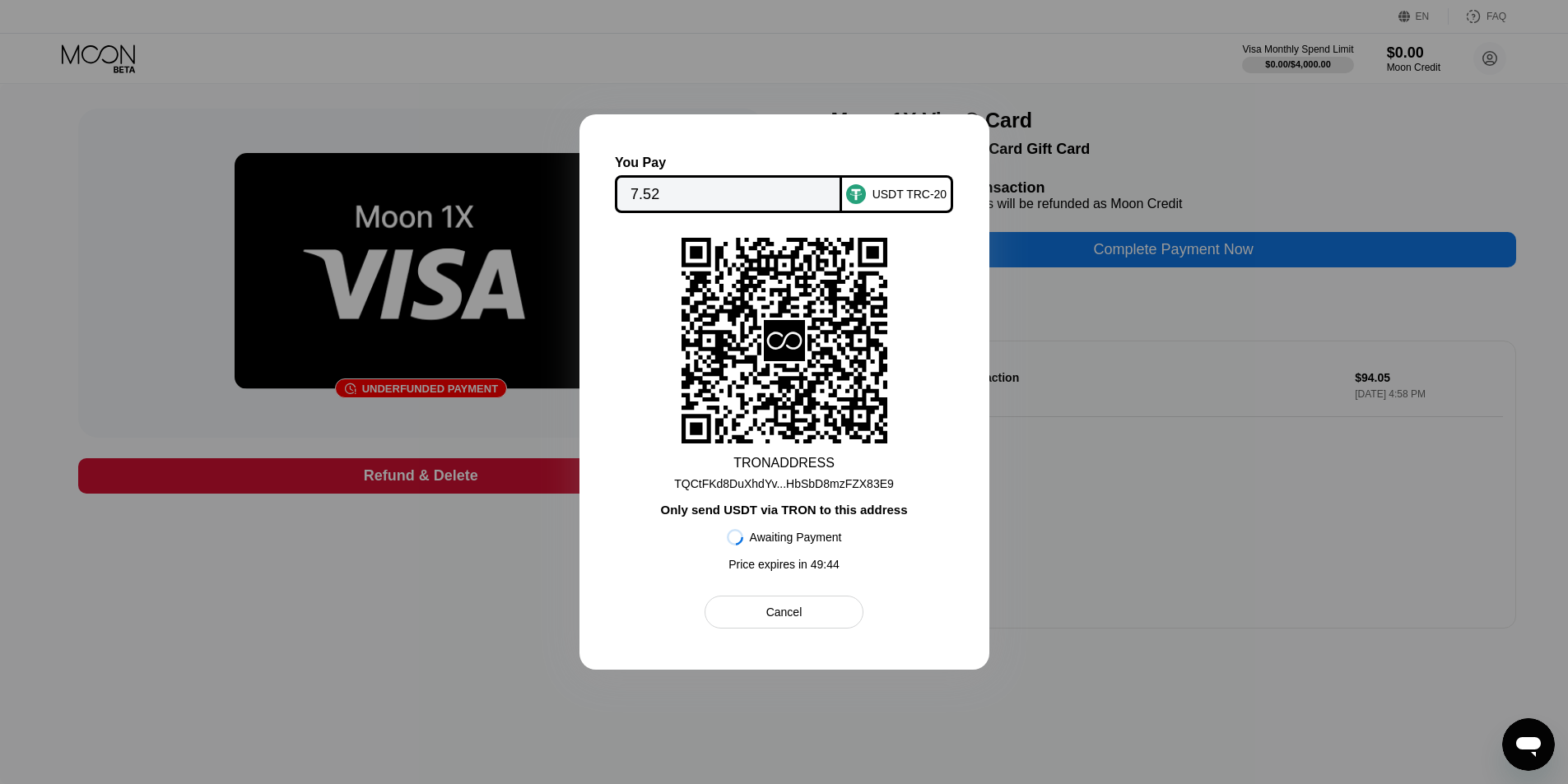
click at [783, 484] on div "TQCtFKd8DuXhdYv...HbSbD8mzFZX83E9" at bounding box center [784, 483] width 220 height 13
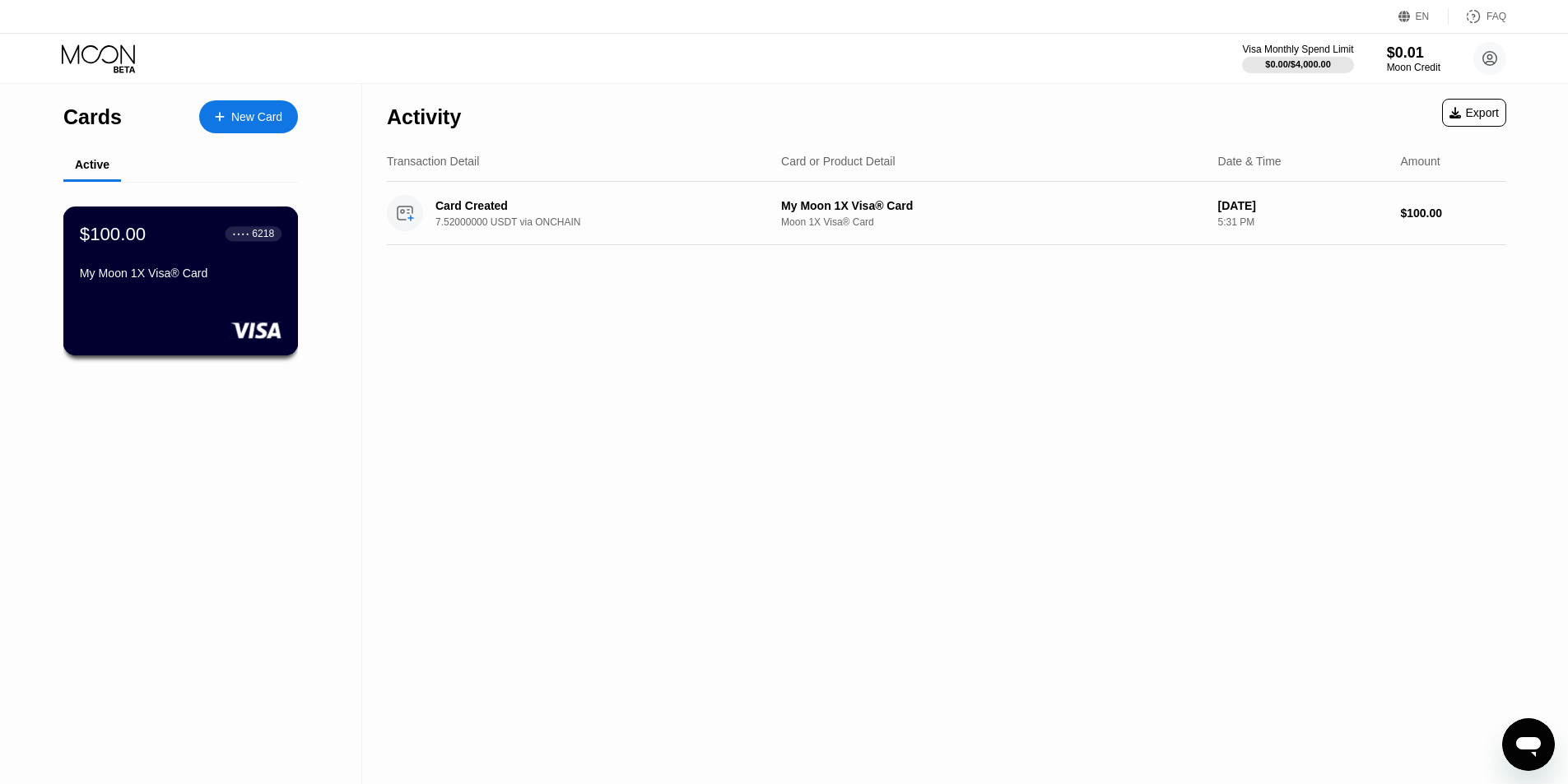
click at [255, 307] on div "$100.00 ● ● ● ● 6218 My Moon 1X Visa® Card" at bounding box center [181, 280] width 235 height 149
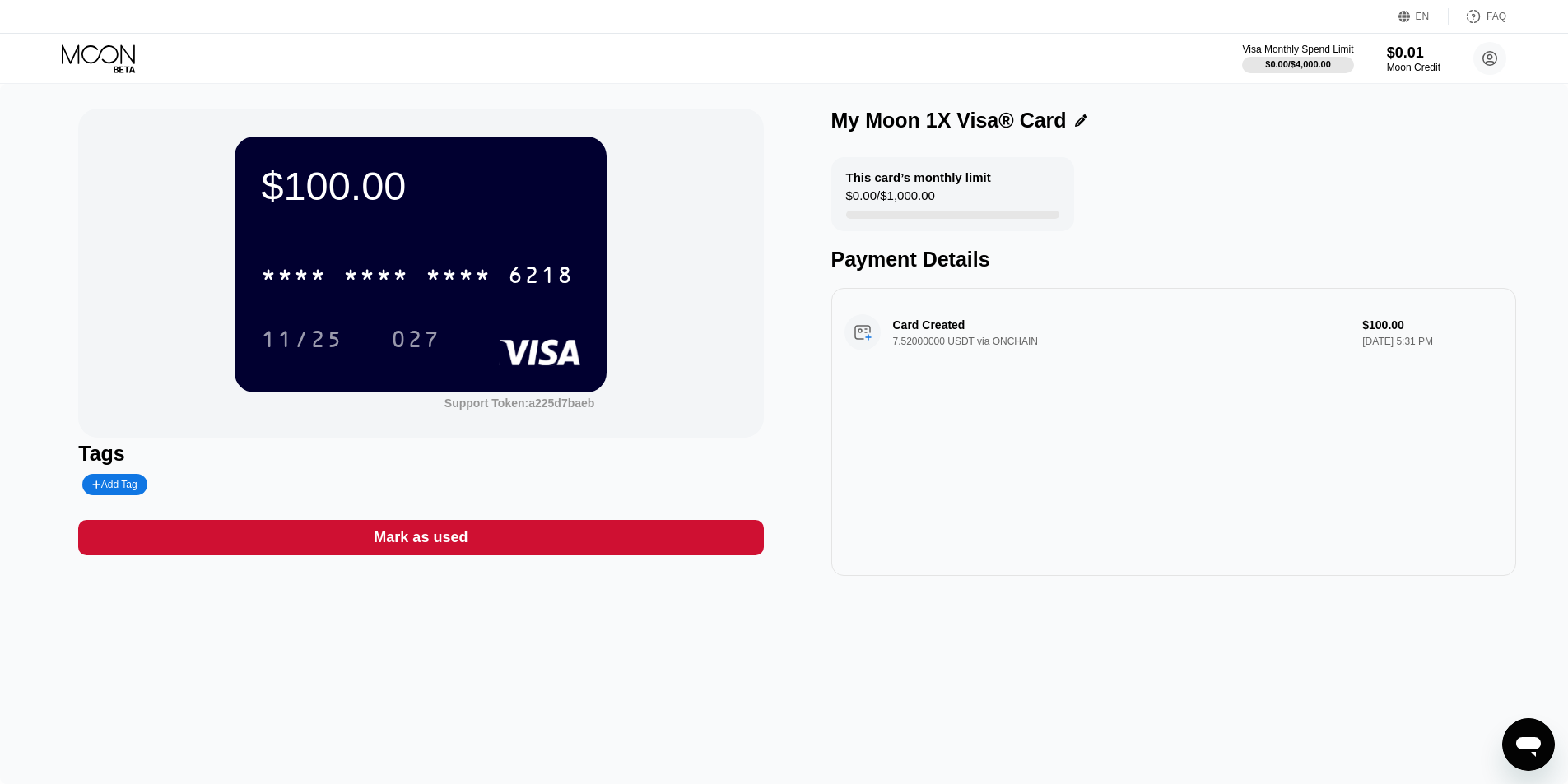
click at [825, 782] on div "$100.00 * * * * * * * * * * * * 6218 11/25 027 Support Token: a225d7baeb Tags A…" at bounding box center [784, 434] width 1568 height 700
click at [1491, 48] on circle at bounding box center [1489, 58] width 33 height 33
